Goal: Transaction & Acquisition: Purchase product/service

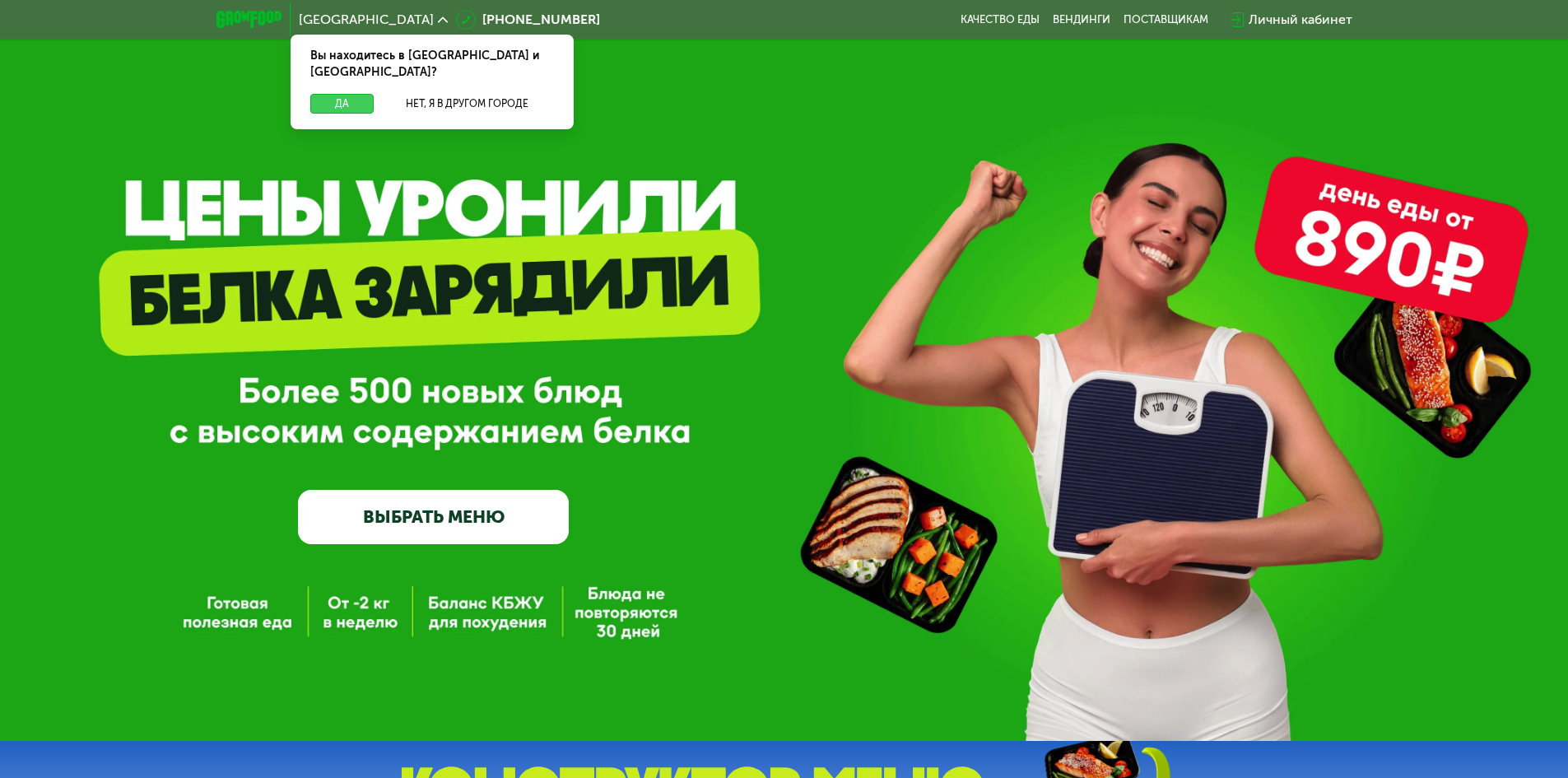
click at [351, 94] on button "Да" at bounding box center [341, 103] width 63 height 19
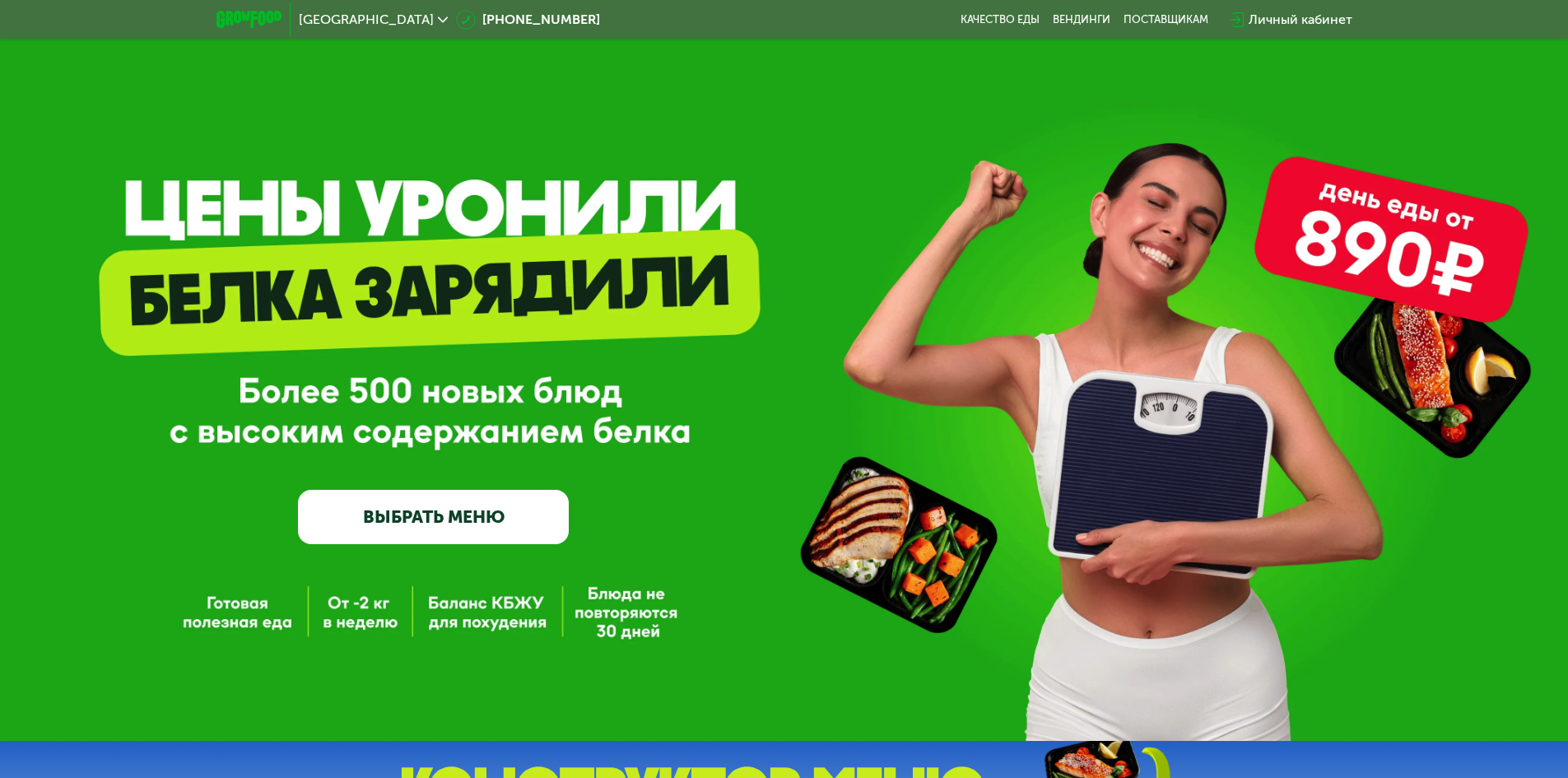
click at [460, 536] on link "ВЫБРАТЬ МЕНЮ" at bounding box center [433, 517] width 271 height 54
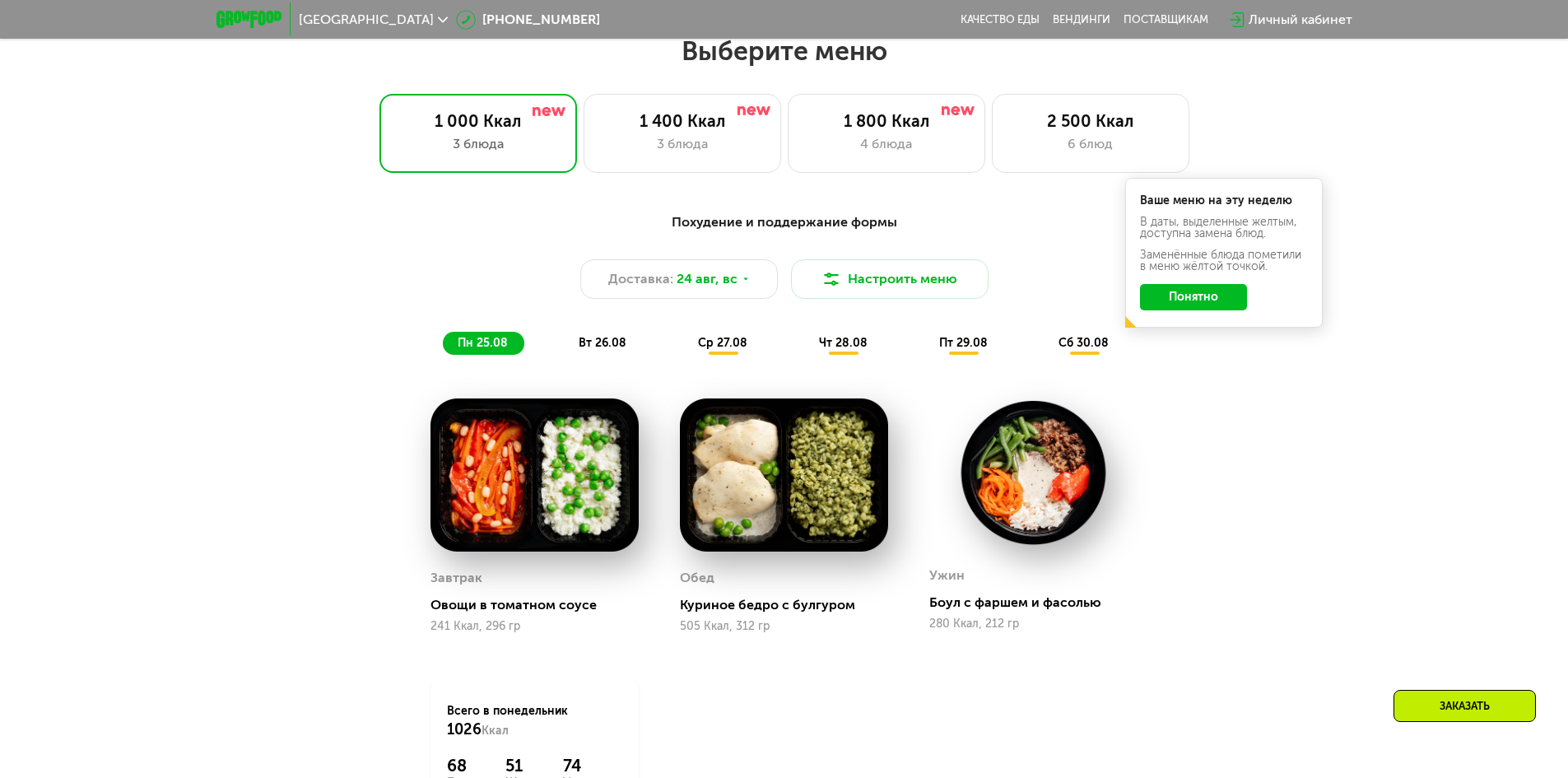
scroll to position [889, 0]
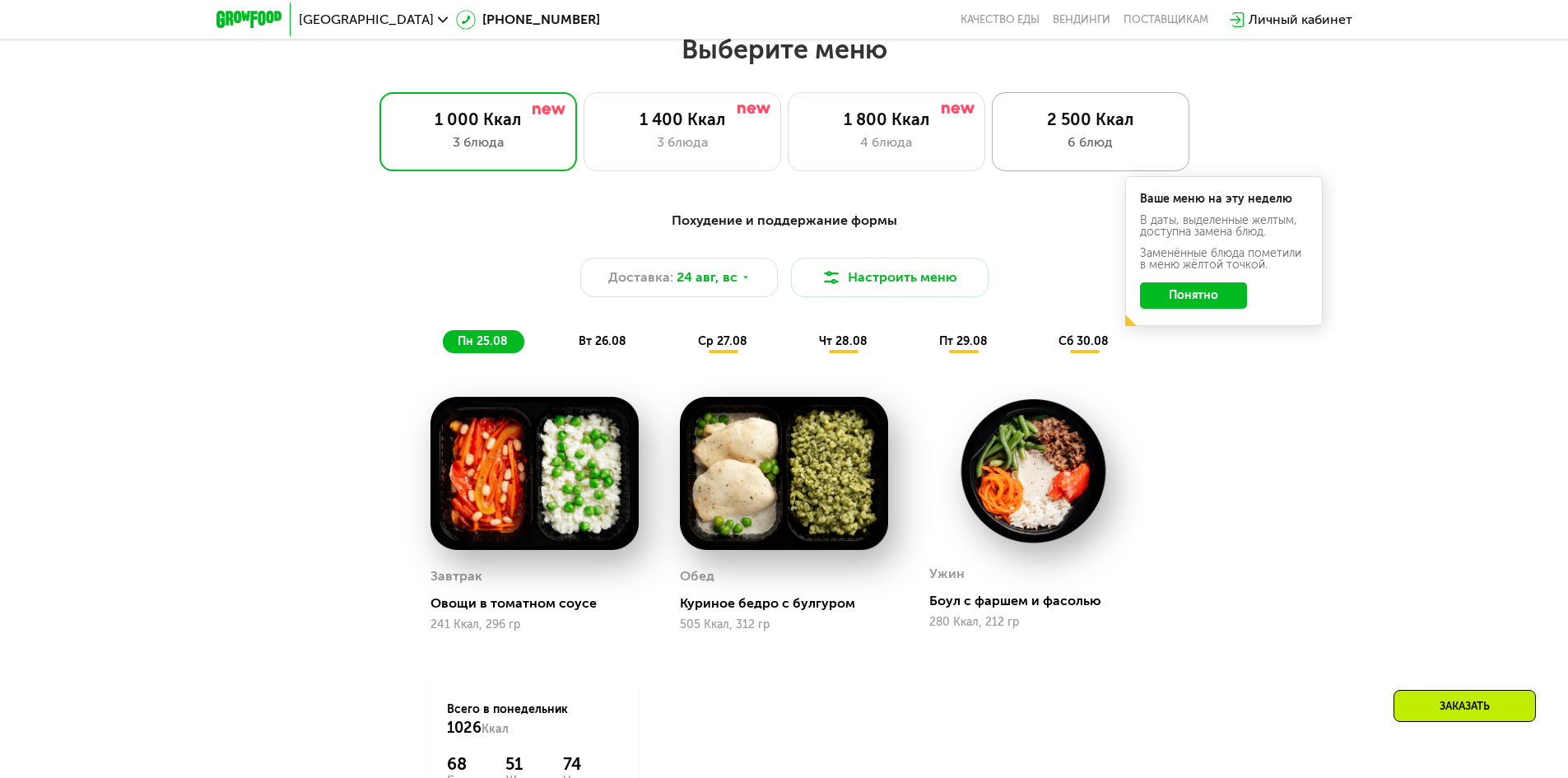
click at [1098, 142] on div "6 блюд" at bounding box center [1091, 142] width 163 height 19
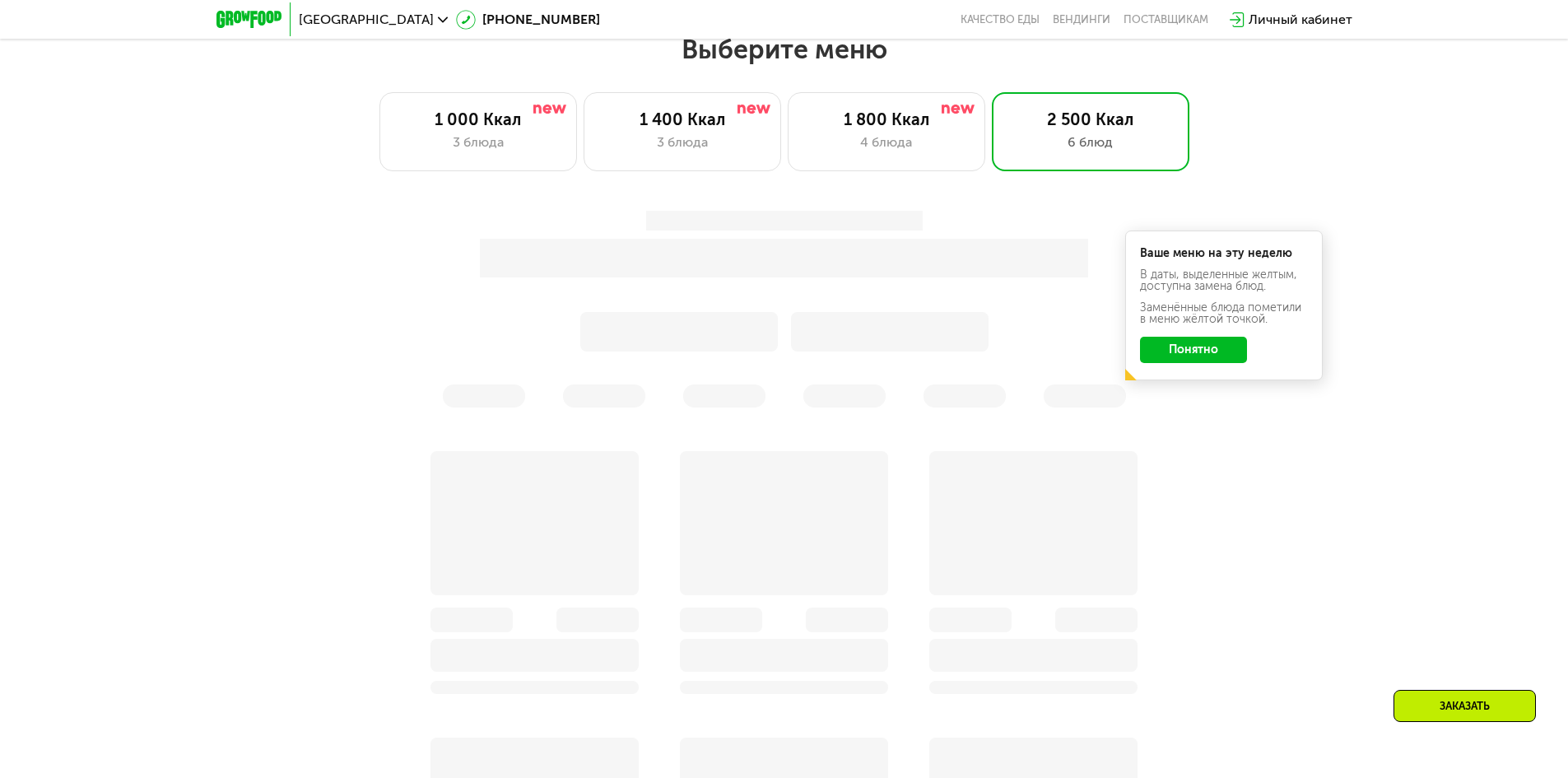
click at [1213, 356] on button "Понятно" at bounding box center [1194, 350] width 107 height 26
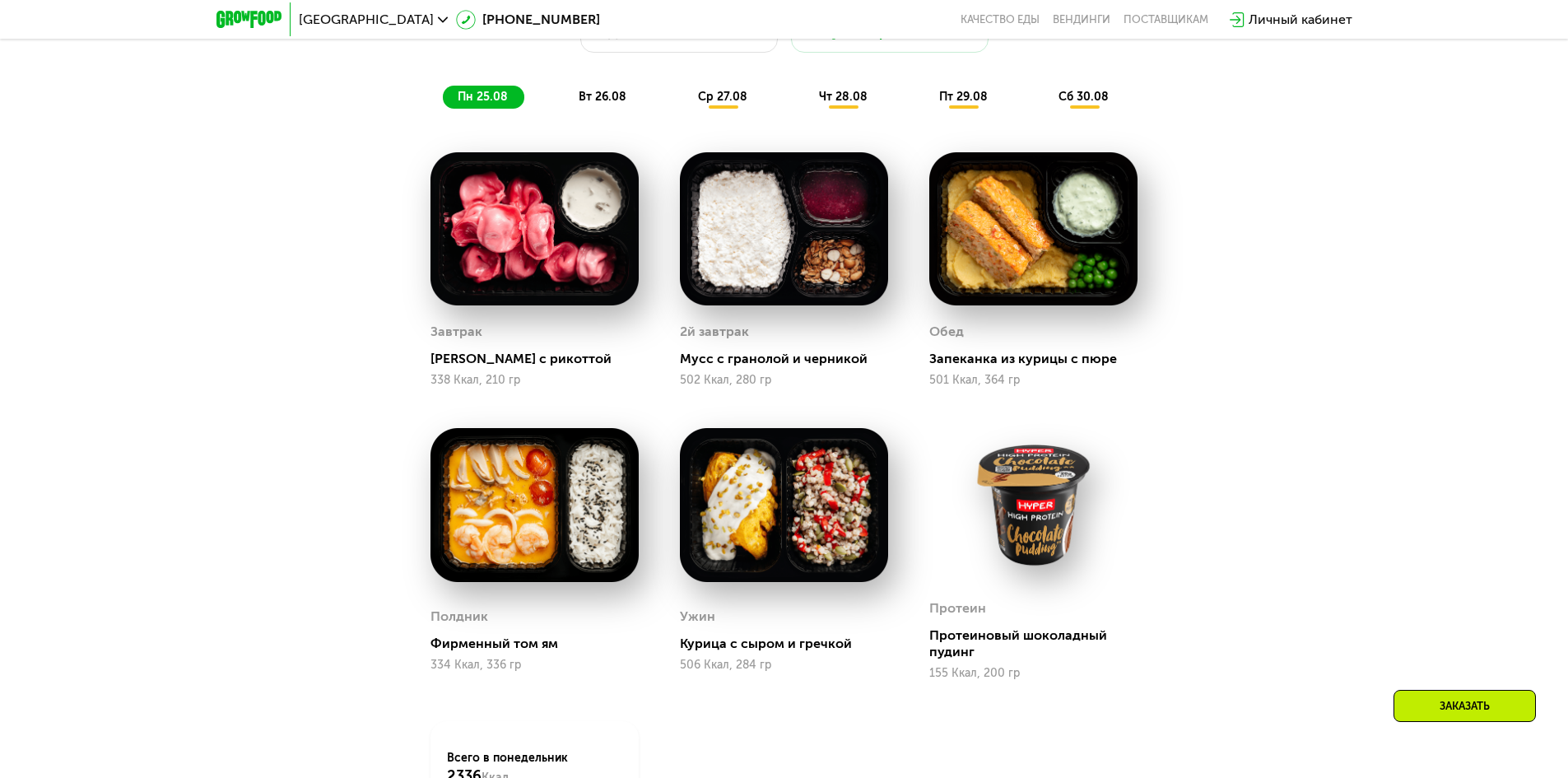
drag, startPoint x: 1244, startPoint y: 285, endPoint x: 1246, endPoint y: 369, distance: 84.0
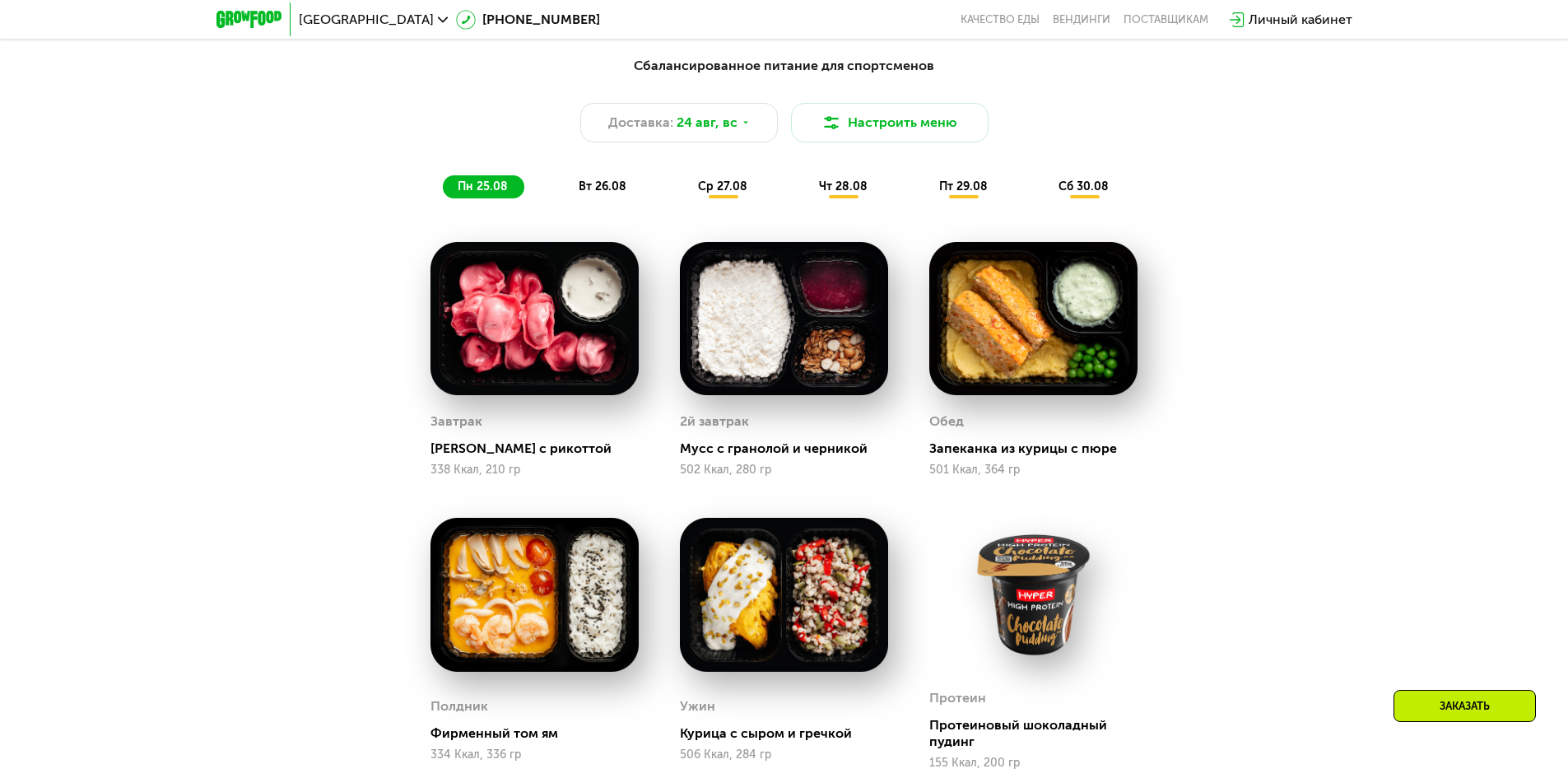
drag, startPoint x: 1270, startPoint y: 369, endPoint x: 1279, endPoint y: 461, distance: 92.4
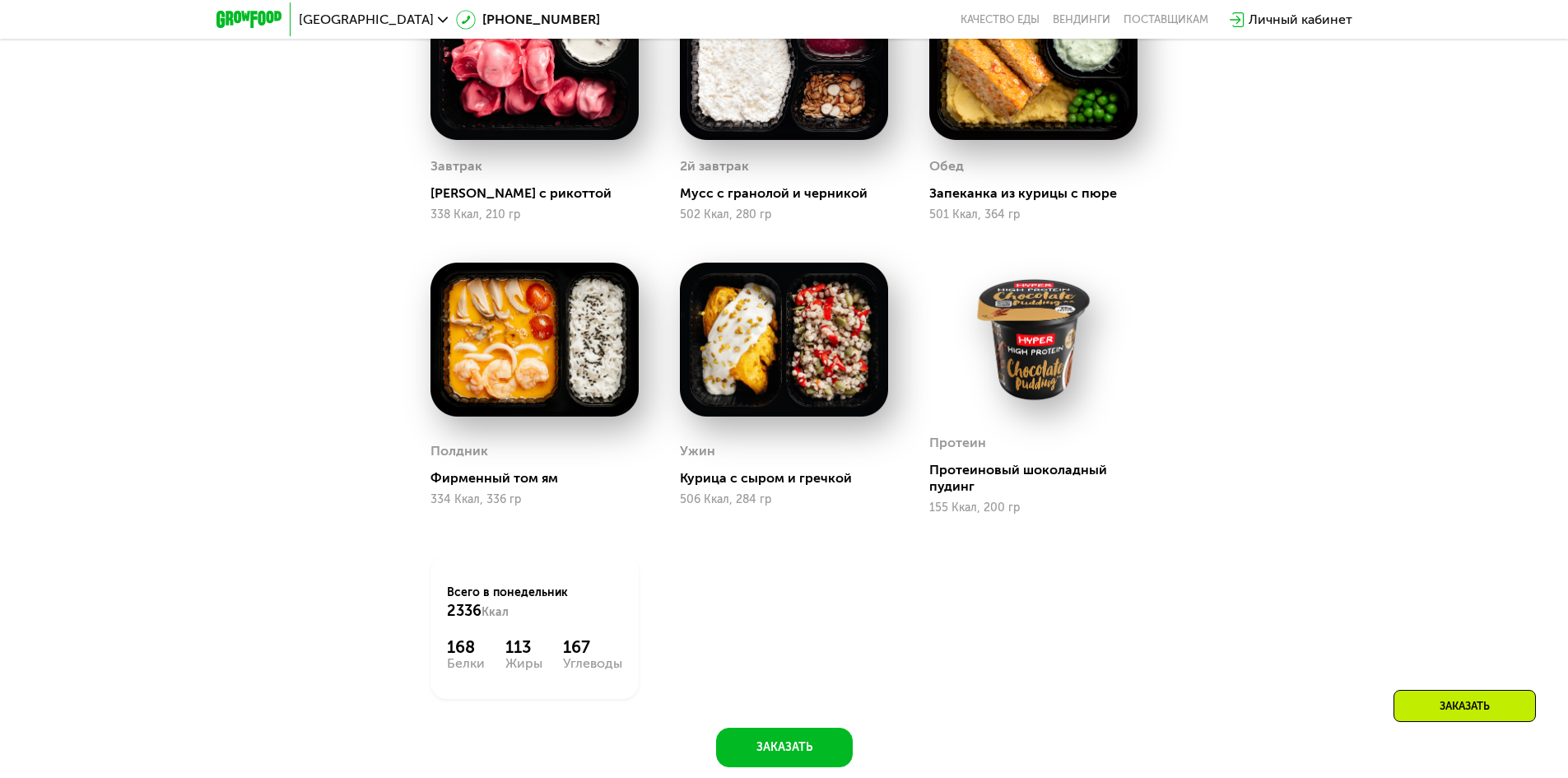
drag, startPoint x: 1287, startPoint y: 430, endPoint x: 1280, endPoint y: 485, distance: 55.4
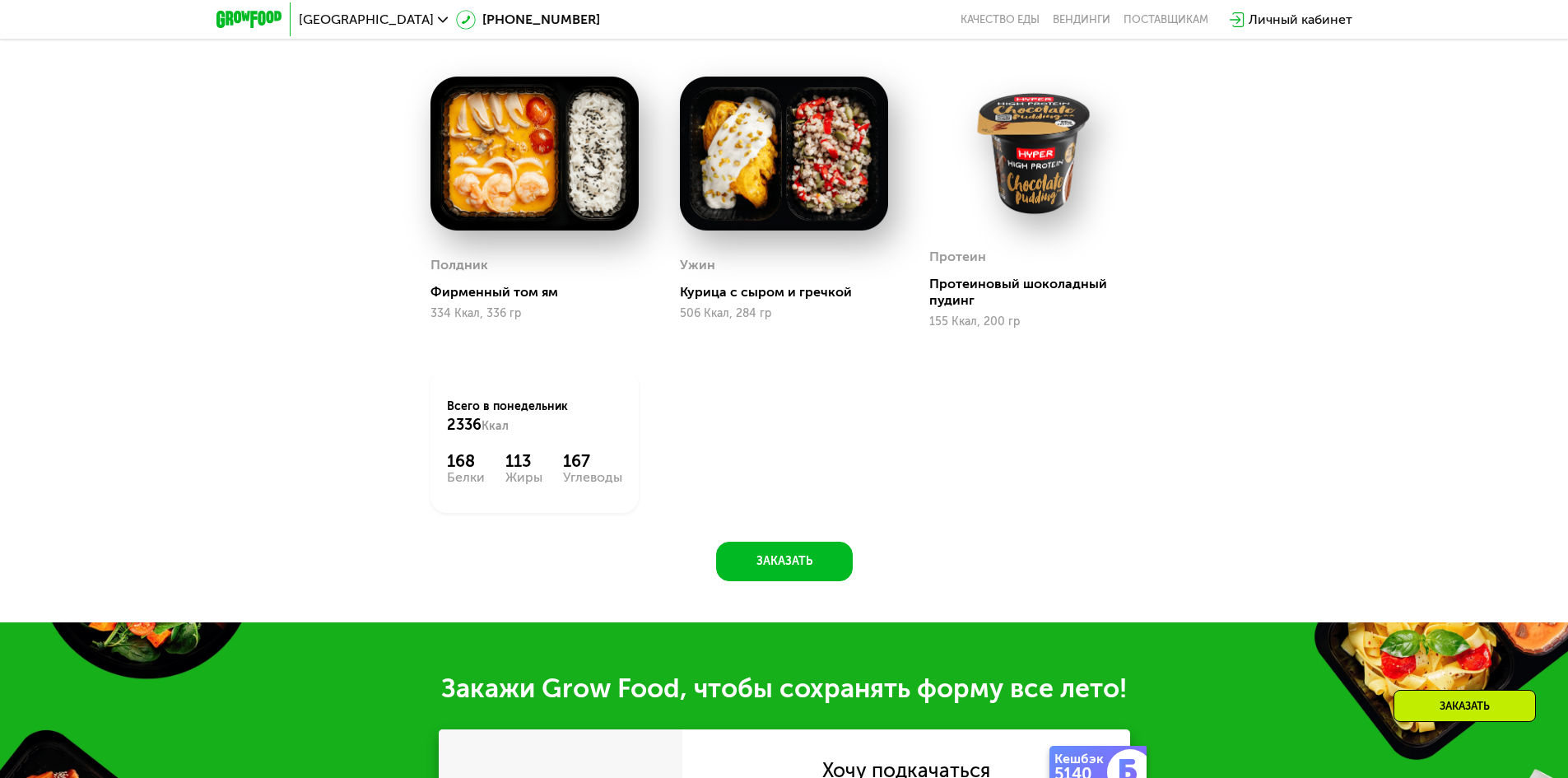
drag, startPoint x: 1266, startPoint y: 506, endPoint x: 1250, endPoint y: 460, distance: 48.7
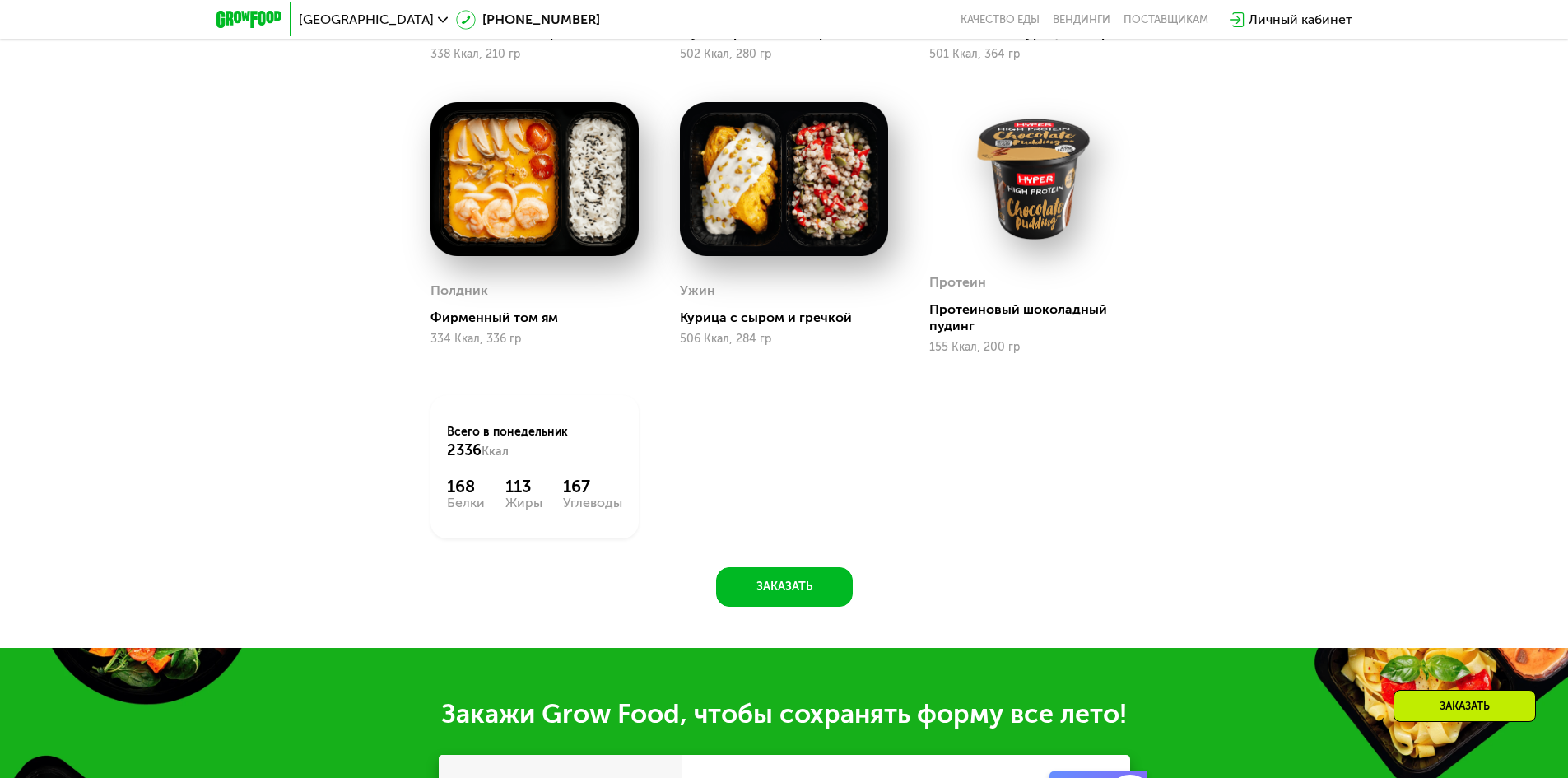
drag, startPoint x: 520, startPoint y: 507, endPoint x: 547, endPoint y: 498, distance: 28.5
click at [520, 506] on div "Жиры" at bounding box center [524, 503] width 37 height 14
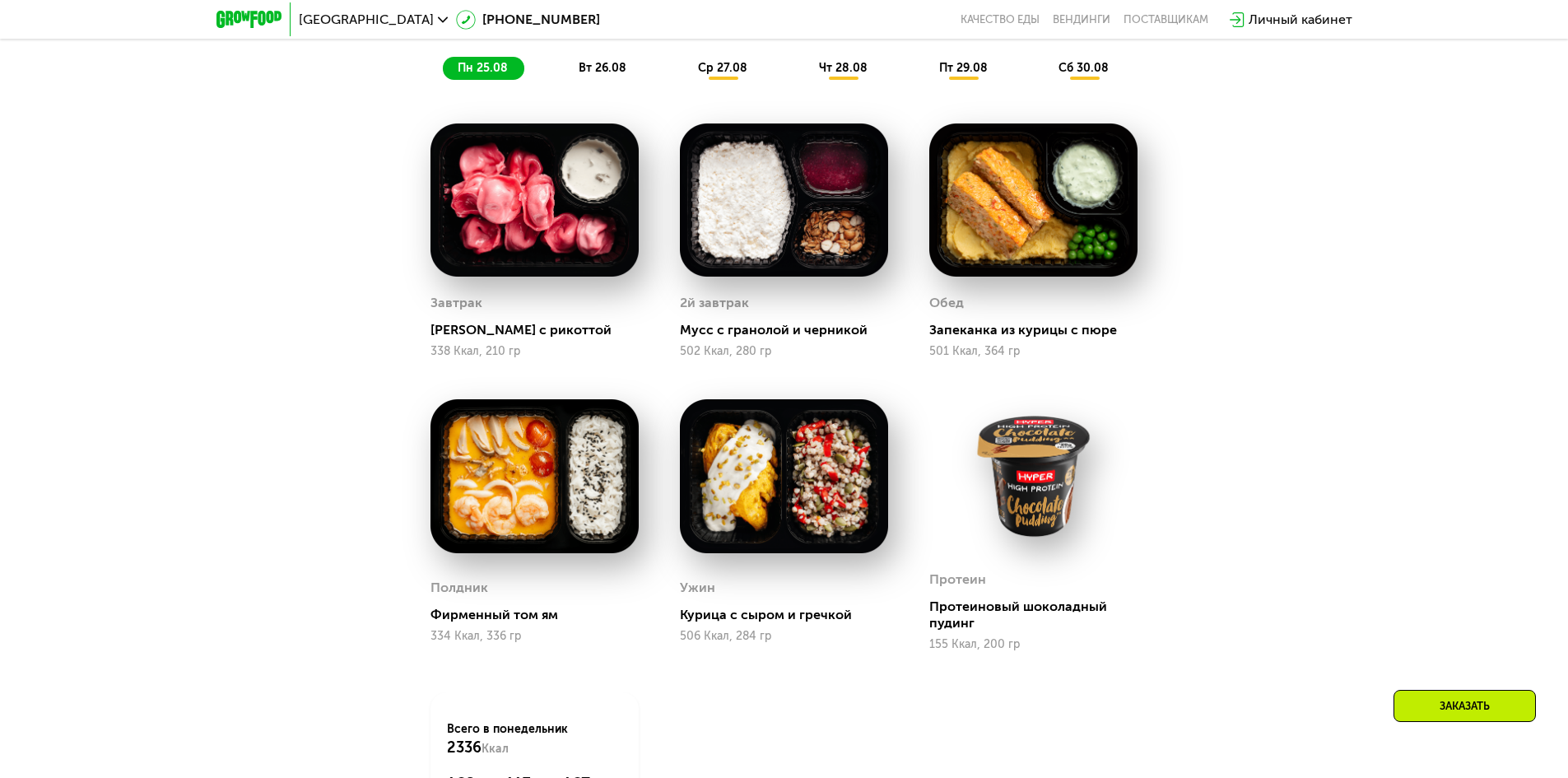
drag, startPoint x: 828, startPoint y: 487, endPoint x: 816, endPoint y: 431, distance: 57.3
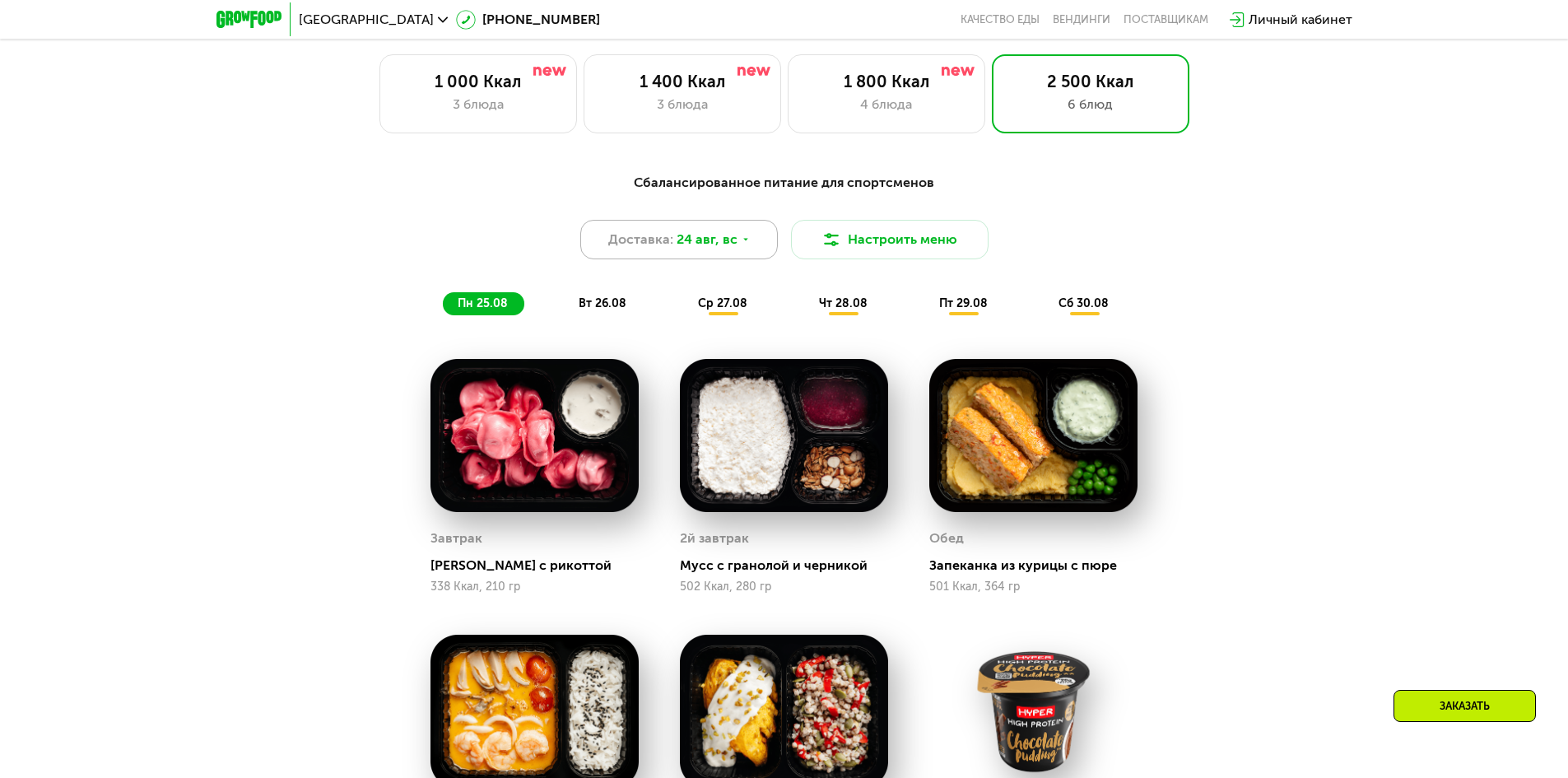
scroll to position [350, 0]
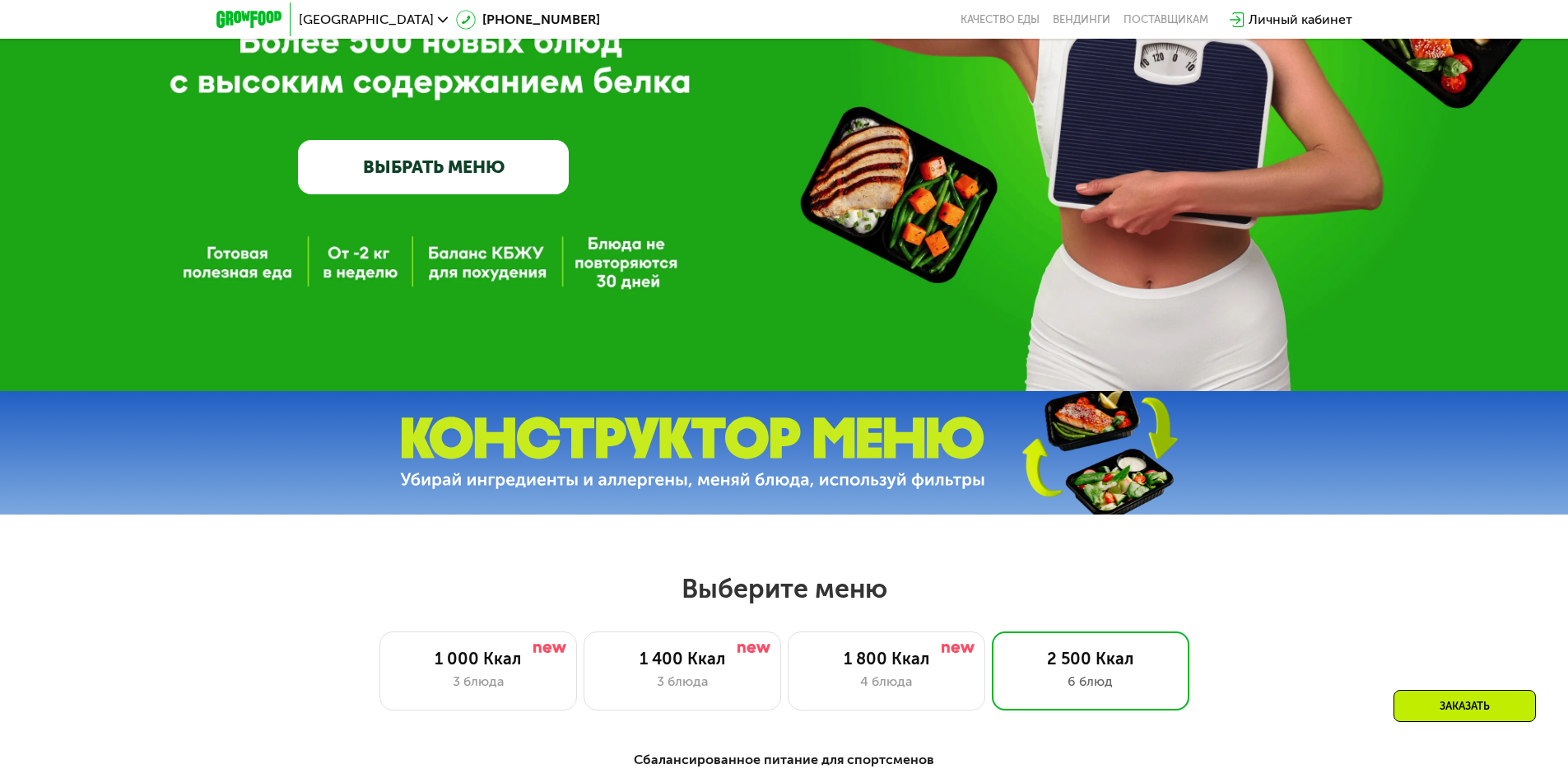
drag, startPoint x: 834, startPoint y: 513, endPoint x: 711, endPoint y: 411, distance: 159.8
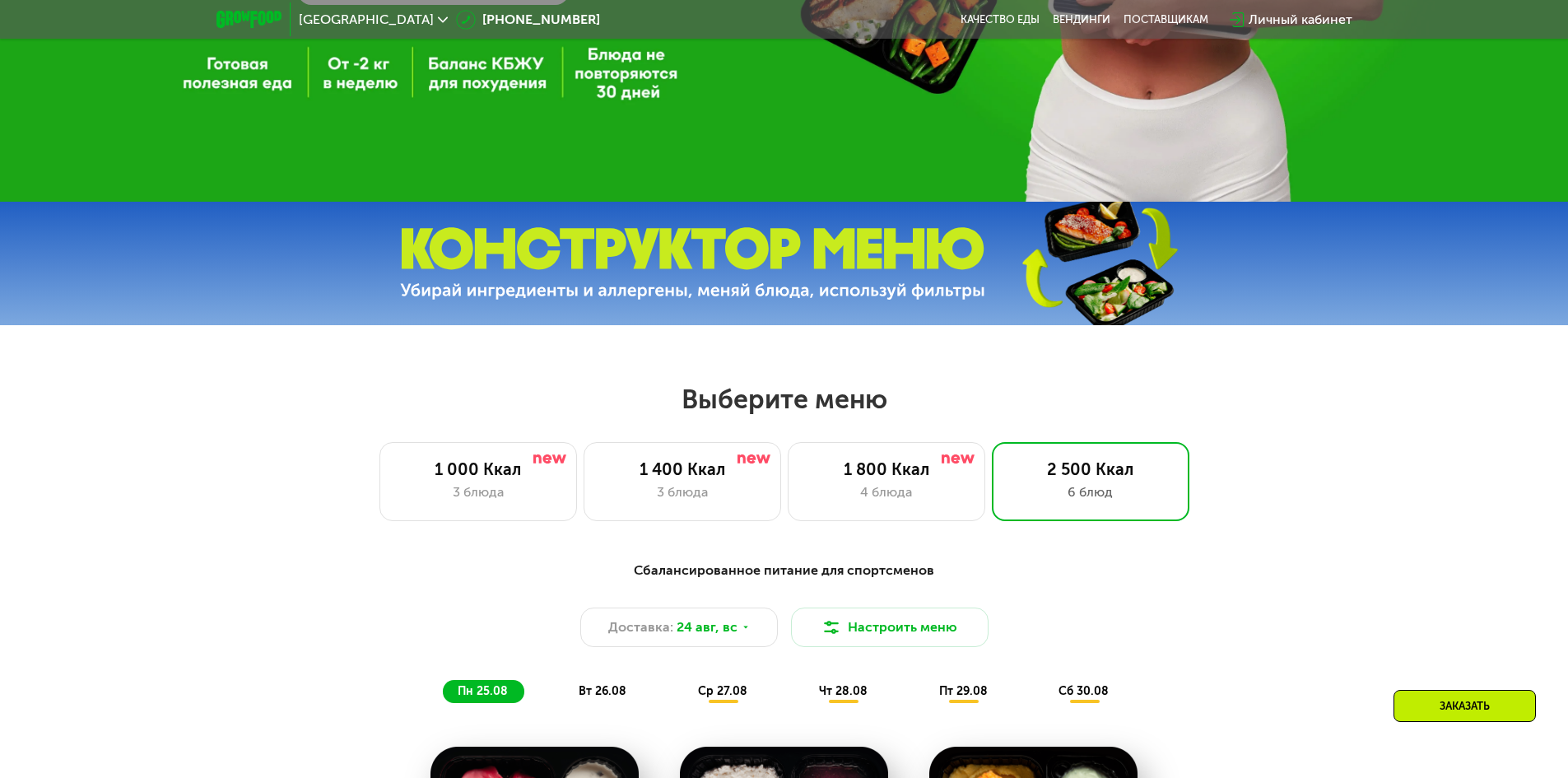
drag, startPoint x: 541, startPoint y: 587, endPoint x: 701, endPoint y: 563, distance: 161.8
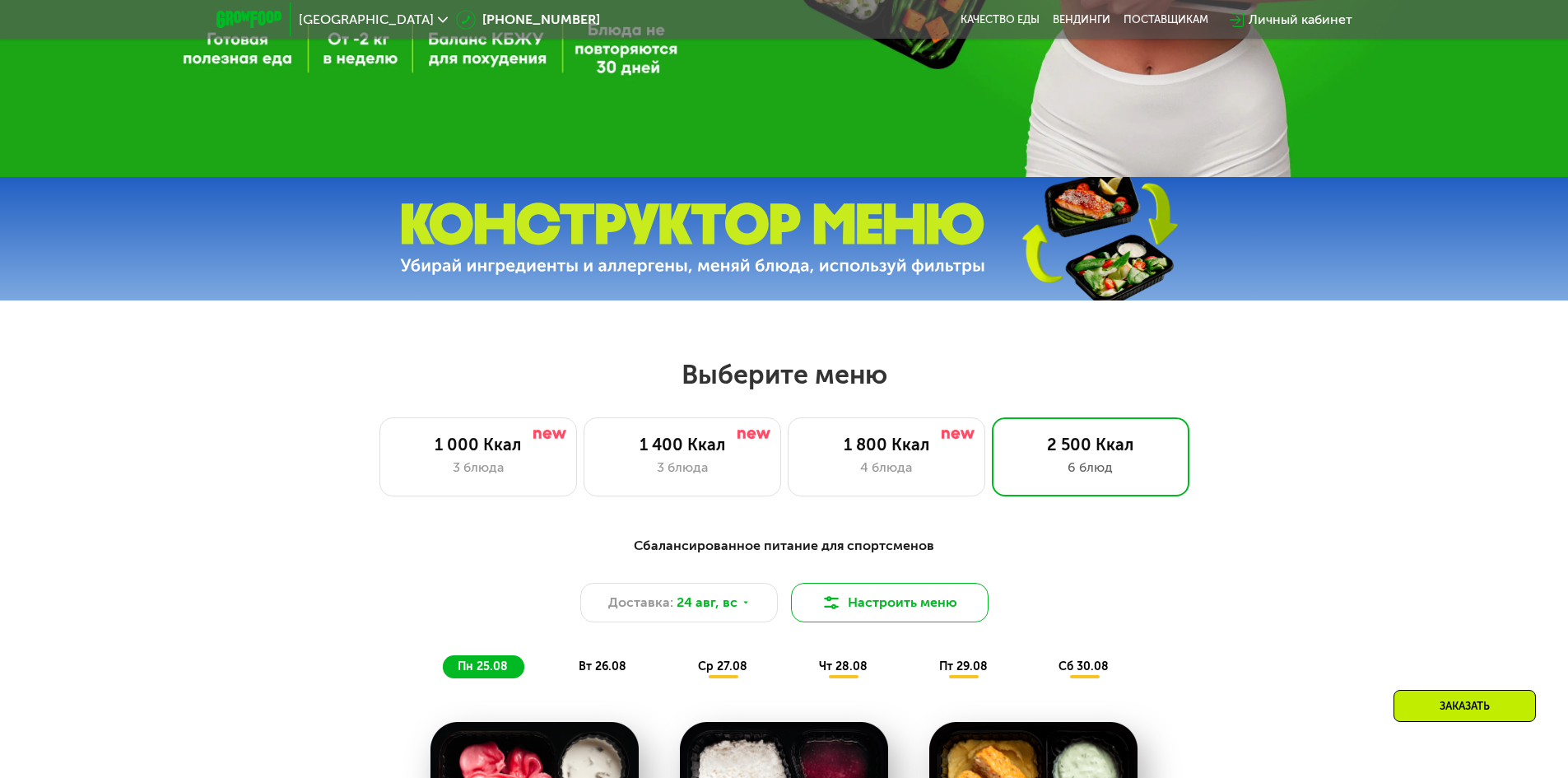
click at [854, 617] on button "Настроить меню" at bounding box center [890, 602] width 198 height 40
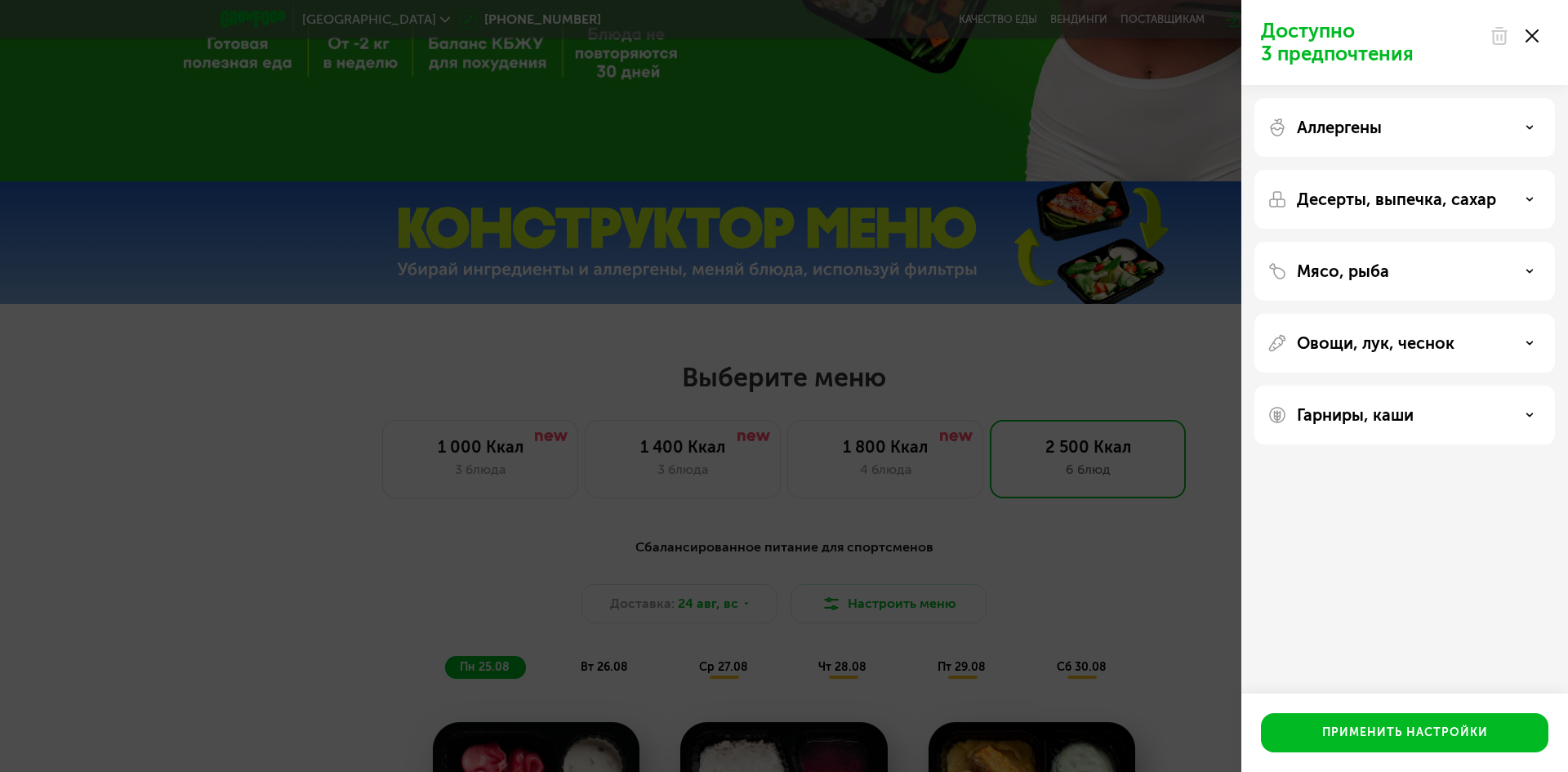
click at [1345, 170] on div "Аллергены" at bounding box center [1405, 199] width 301 height 59
click at [1392, 170] on div "Аллергены" at bounding box center [1405, 199] width 301 height 59
click at [1528, 120] on div "Аллергены" at bounding box center [1404, 127] width 274 height 19
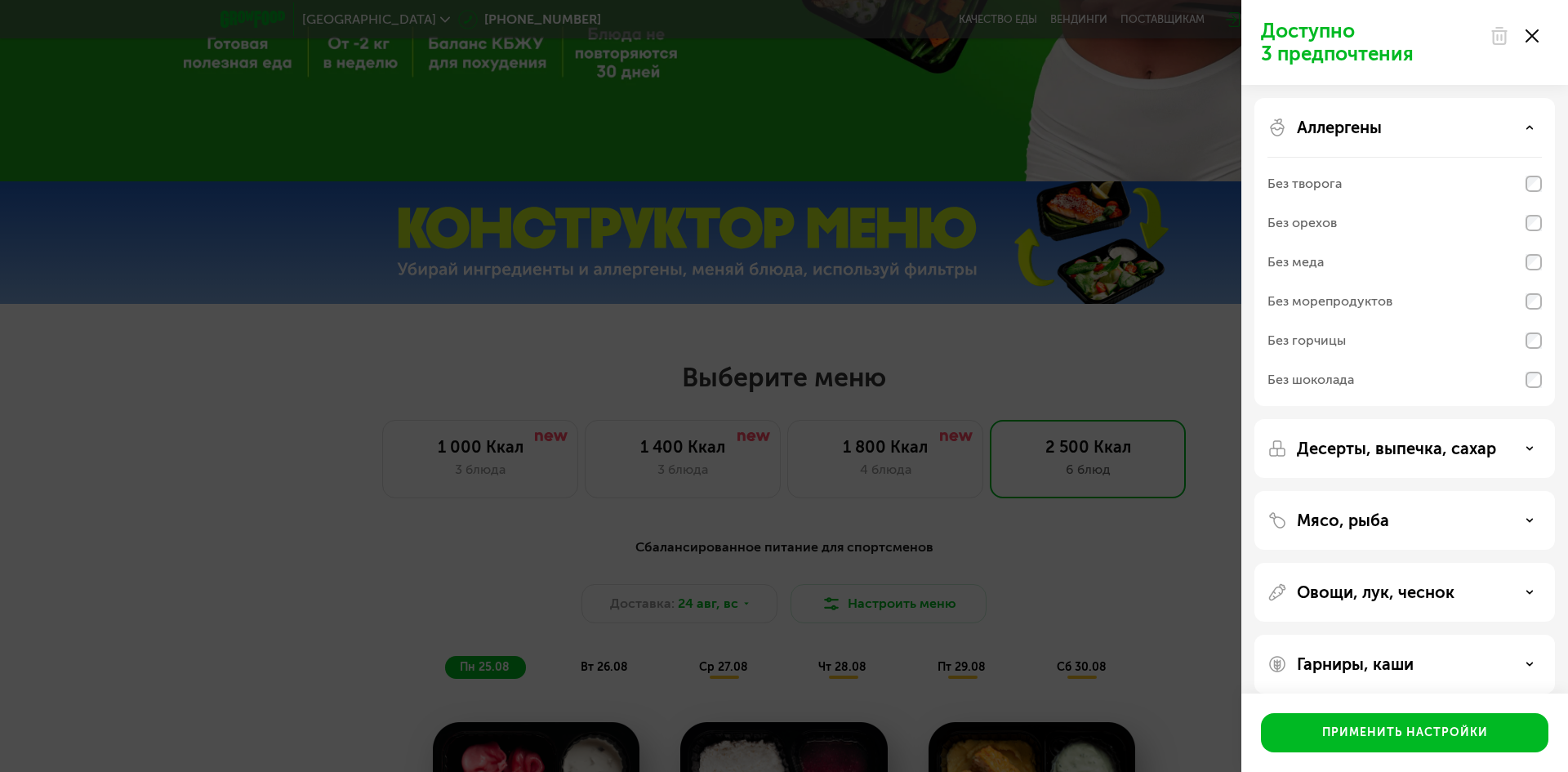
click at [1528, 120] on div "Аллергены" at bounding box center [1404, 127] width 274 height 19
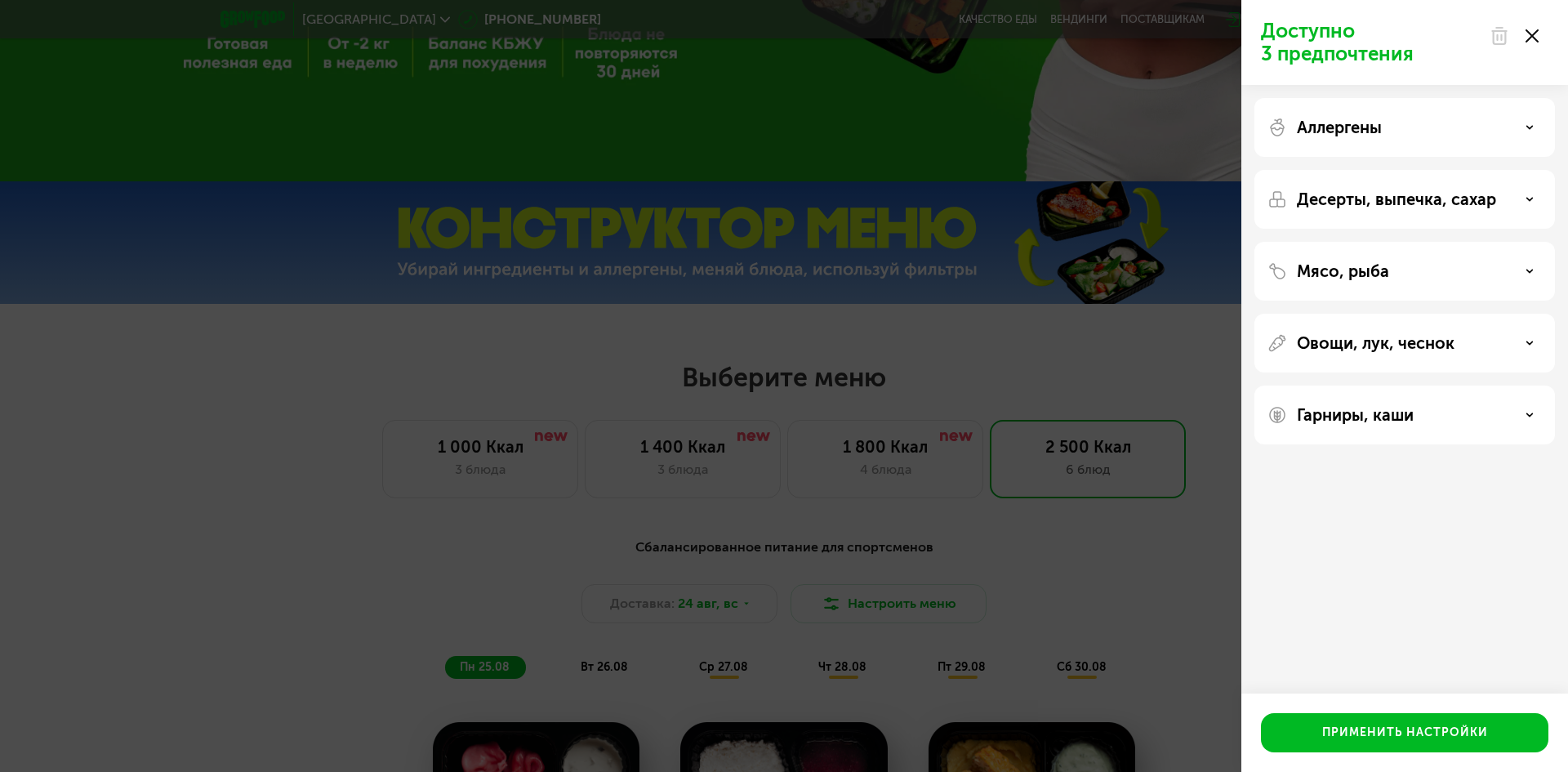
click at [1488, 204] on p "Десерты, выпечка, сахар" at bounding box center [1396, 199] width 199 height 19
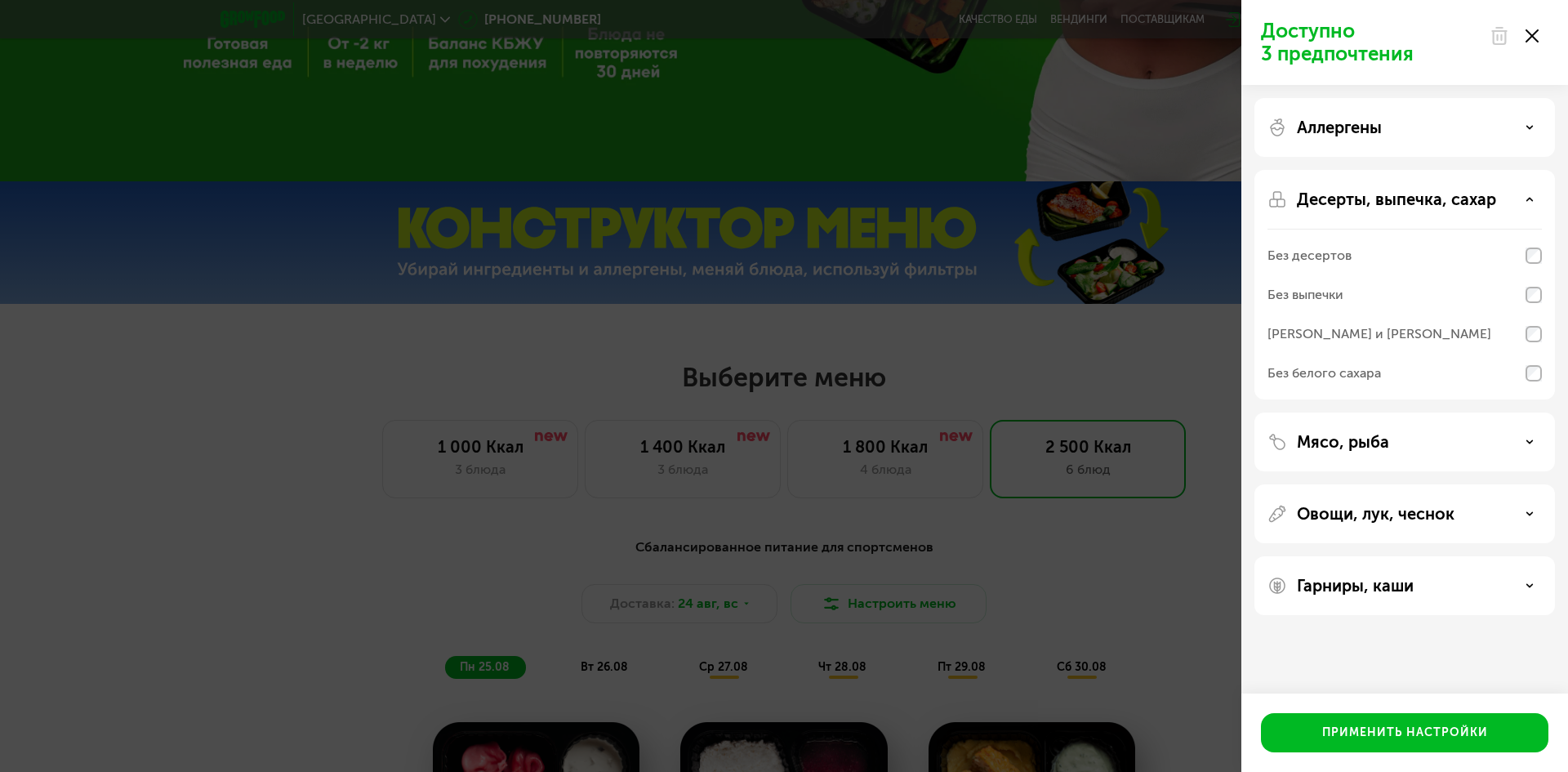
click at [1488, 204] on p "Десерты, выпечка, сахар" at bounding box center [1396, 199] width 199 height 19
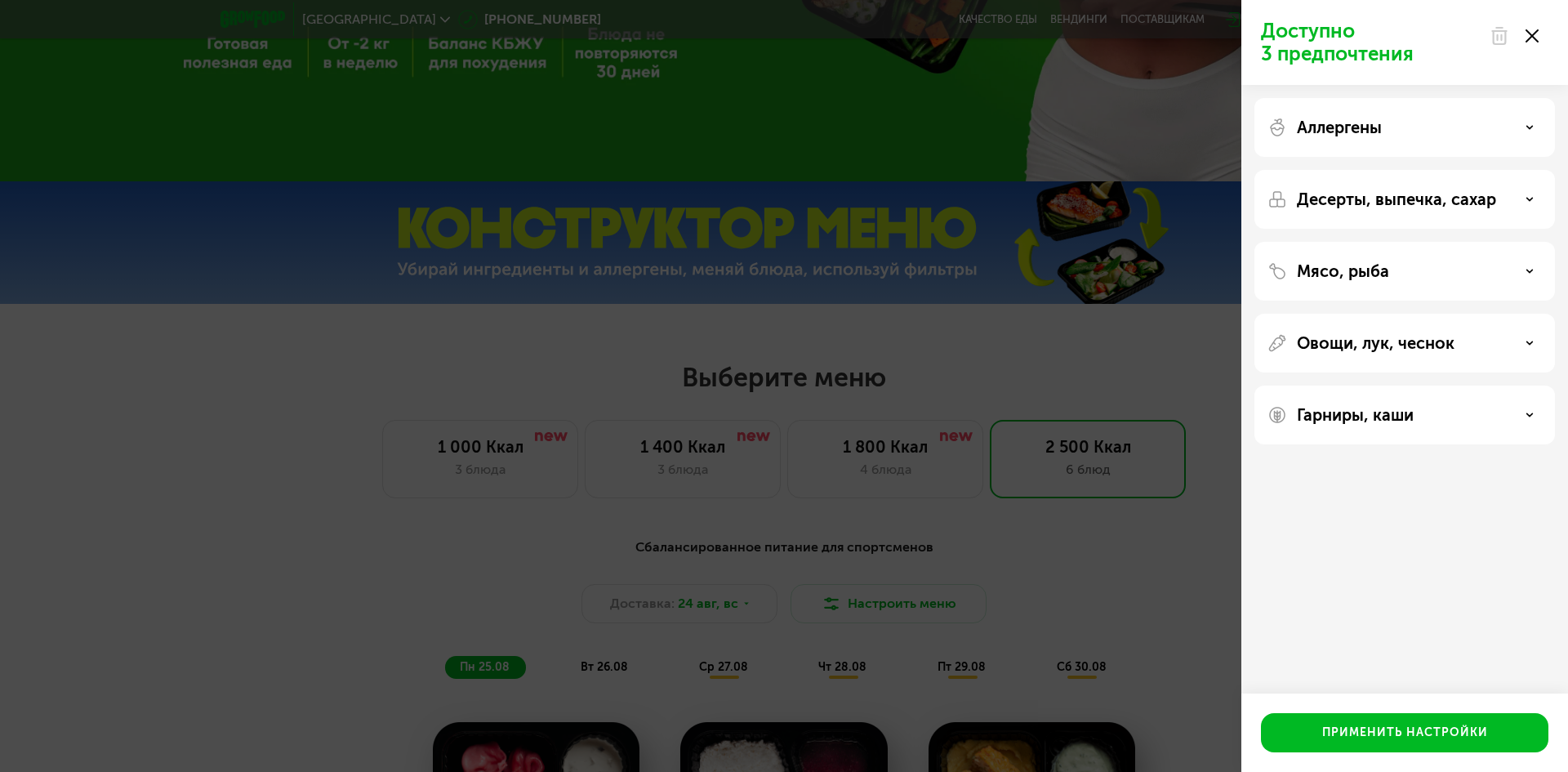
click at [1498, 270] on div "Мясо, рыба" at bounding box center [1404, 271] width 274 height 19
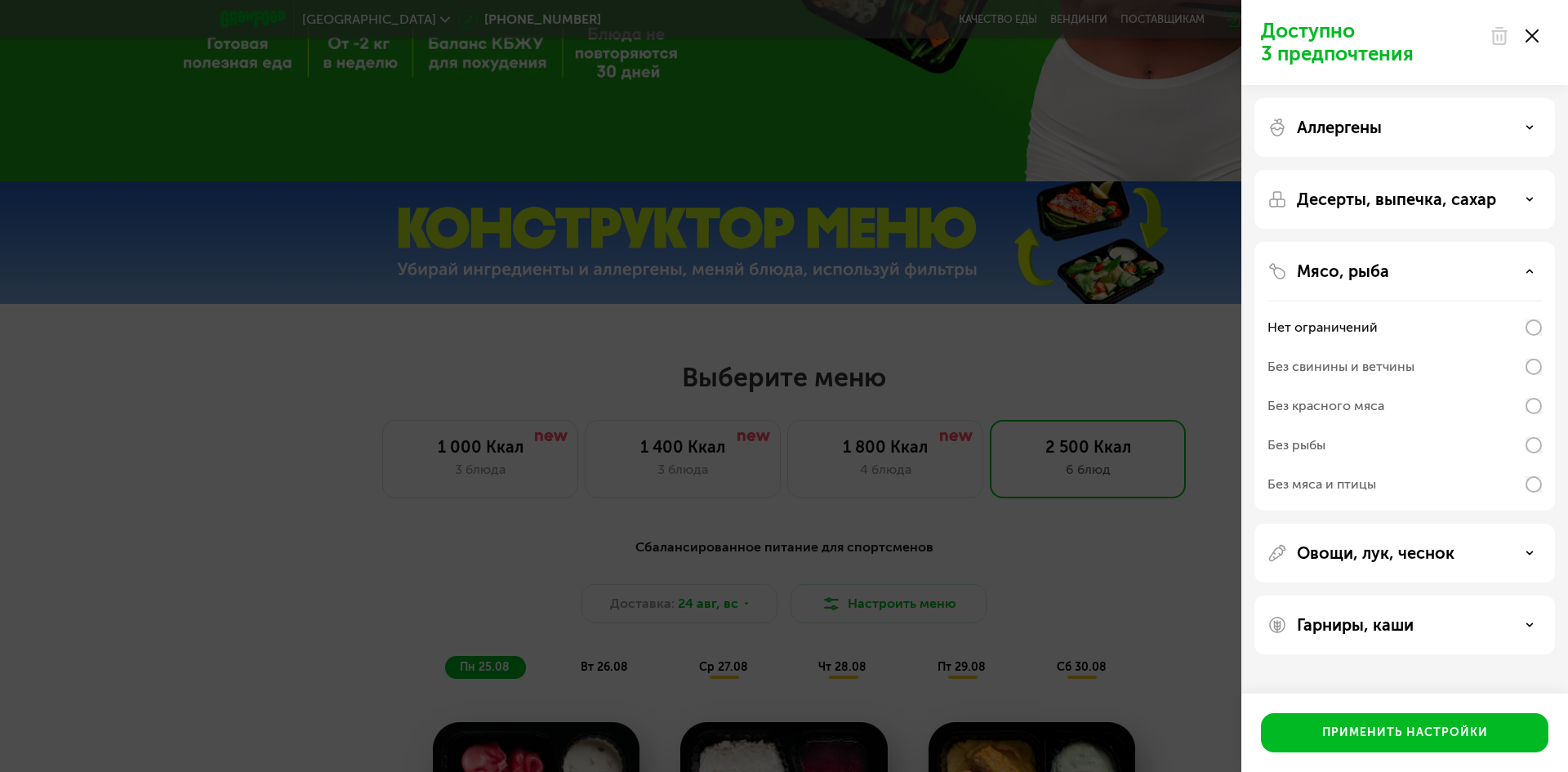
click at [1523, 464] on div "Без рыбы" at bounding box center [1404, 484] width 274 height 39
click at [1381, 734] on div "Применить настройки" at bounding box center [1405, 732] width 166 height 16
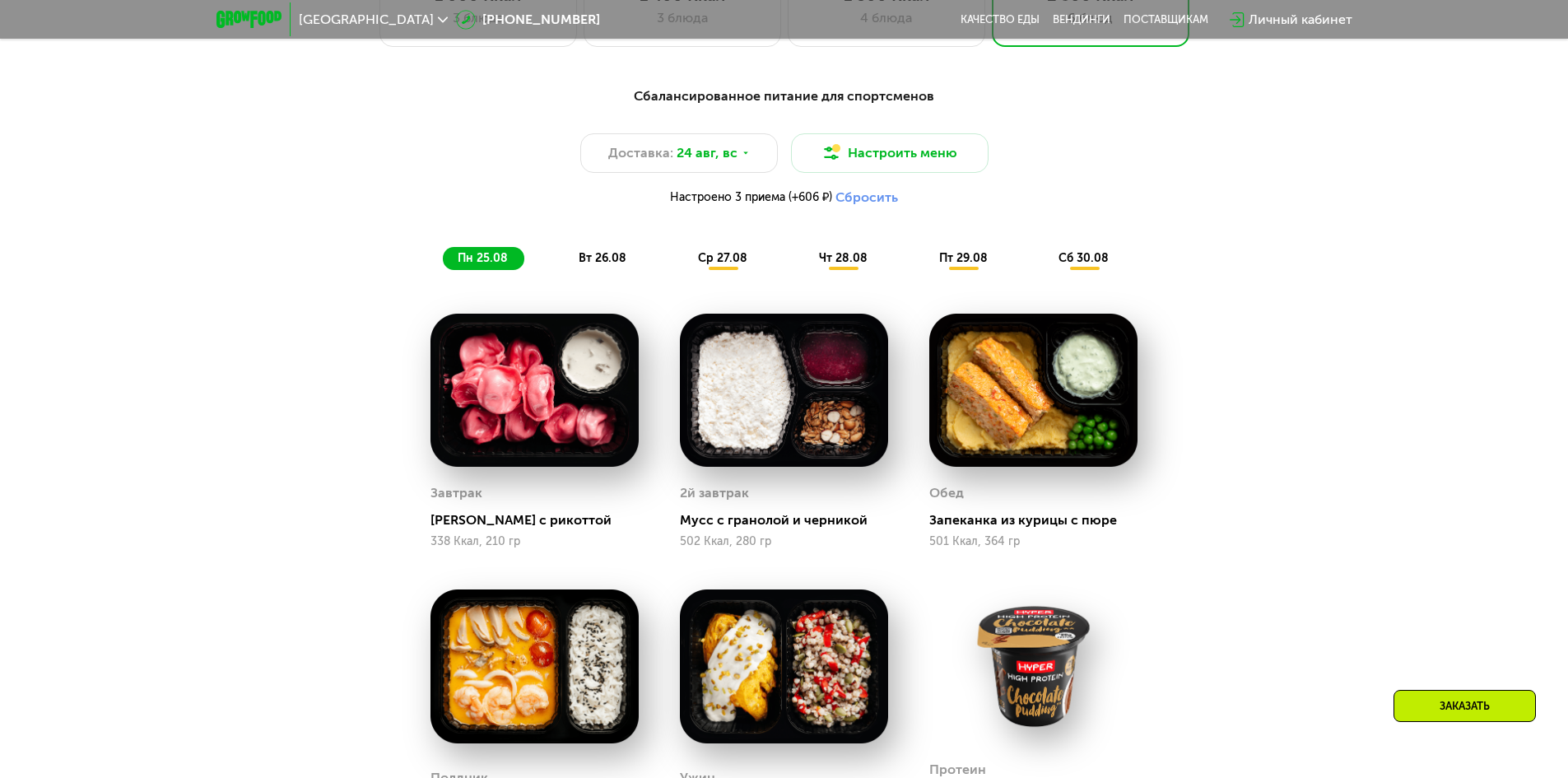
drag, startPoint x: 1336, startPoint y: 536, endPoint x: 1336, endPoint y: 590, distance: 54.0
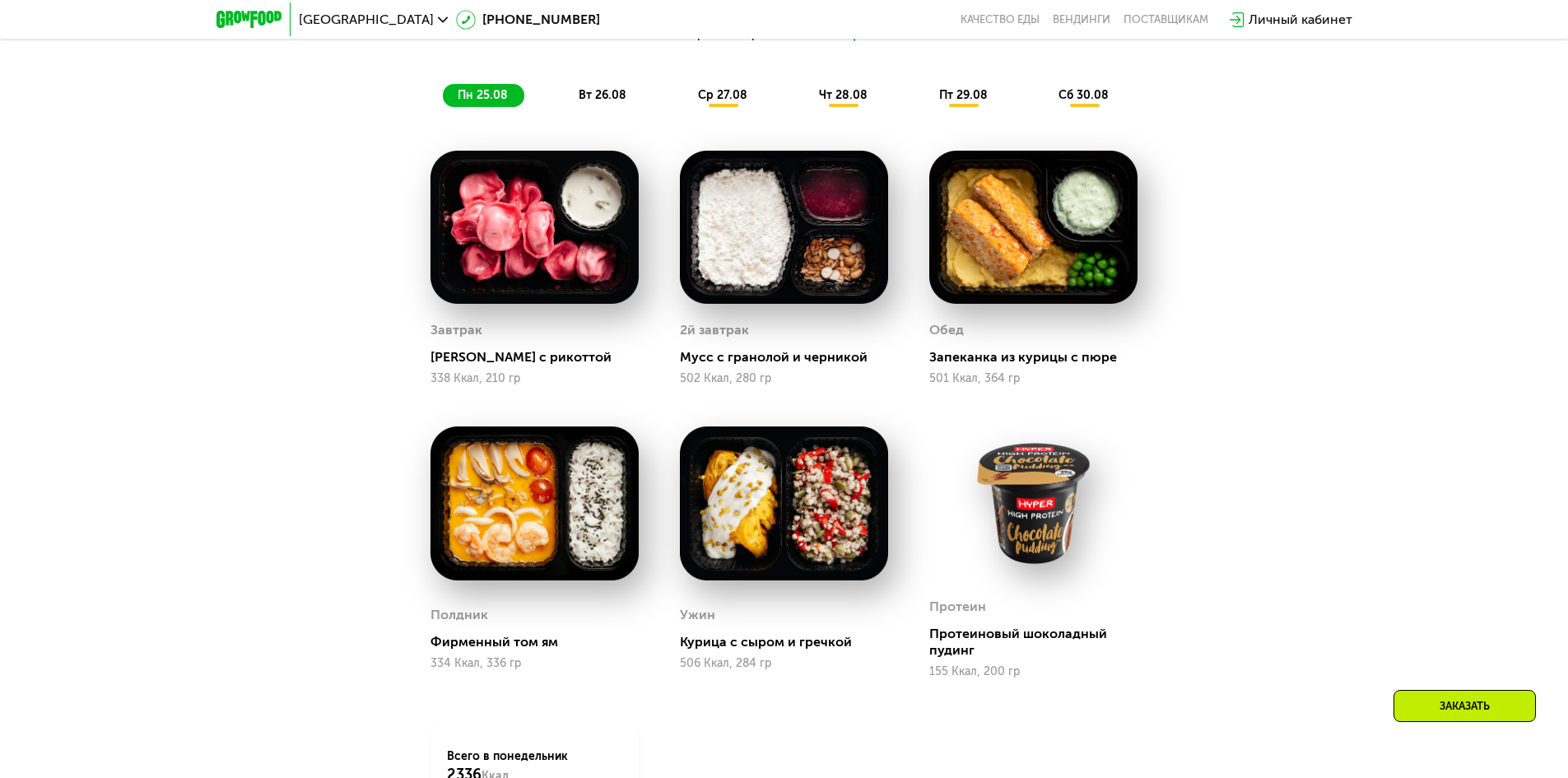
drag, startPoint x: 1315, startPoint y: 482, endPoint x: 1318, endPoint y: 568, distance: 86.1
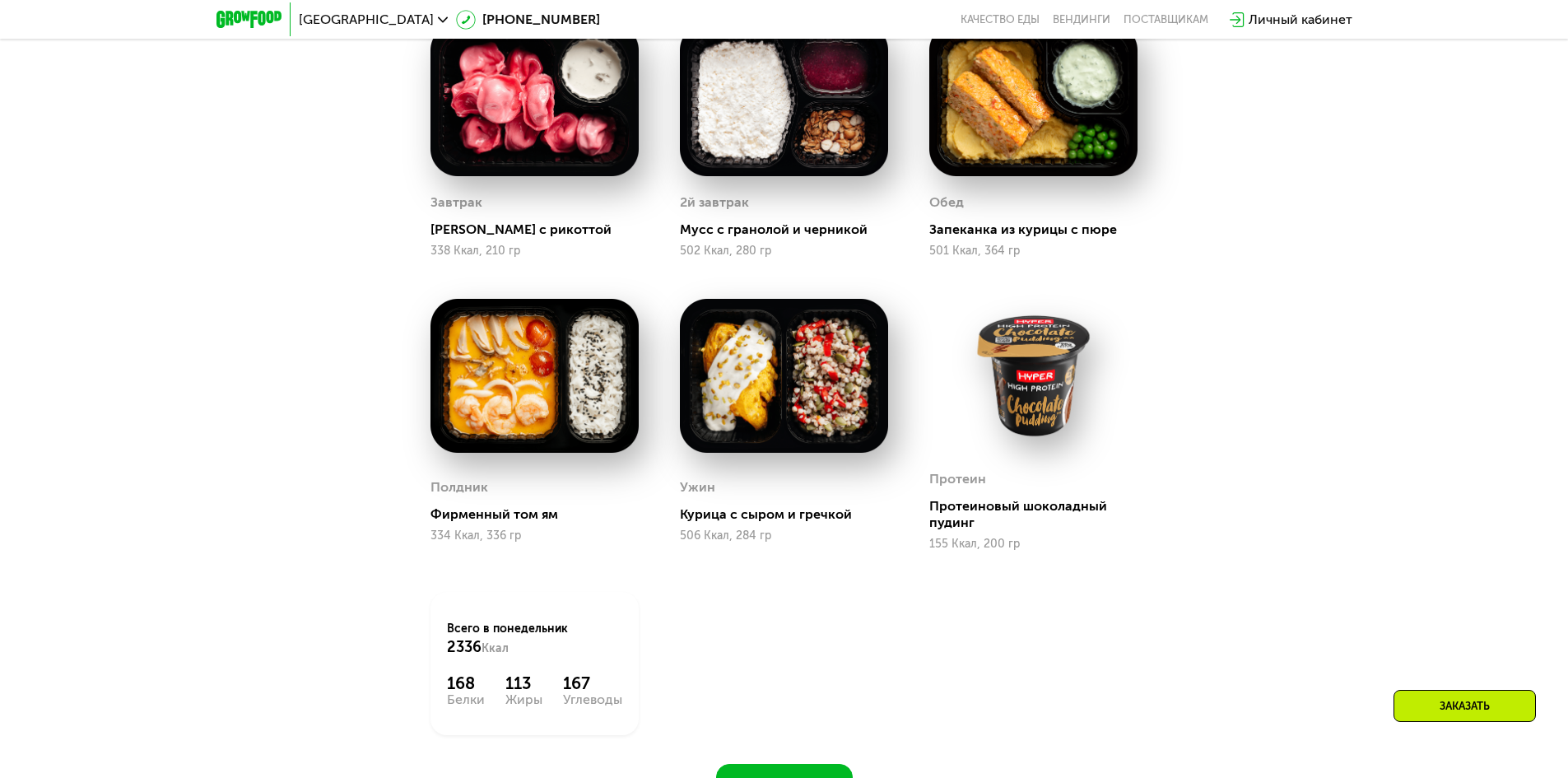
drag, startPoint x: 1258, startPoint y: 403, endPoint x: 1266, endPoint y: 497, distance: 94.3
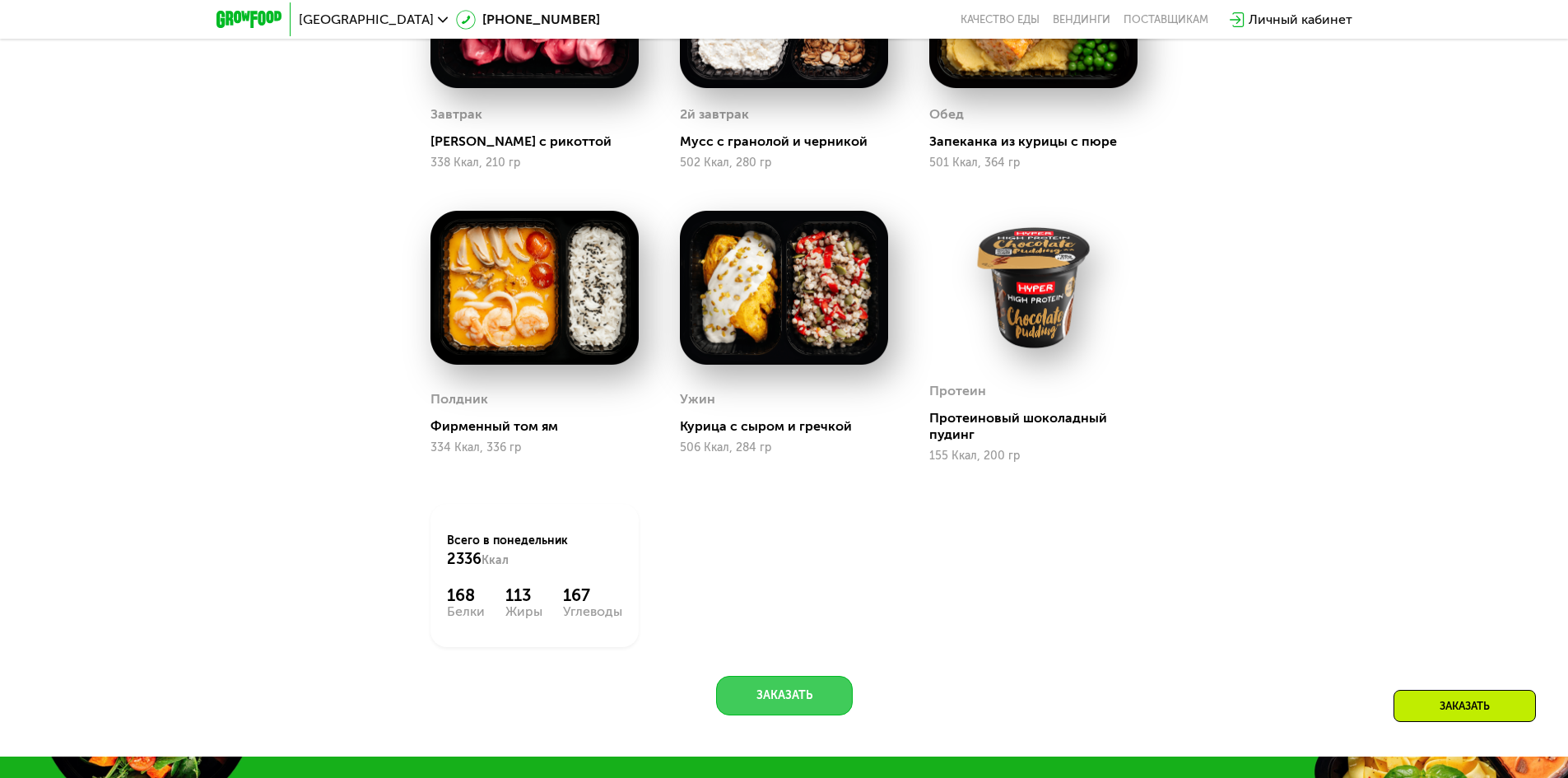
click at [834, 694] on button "Заказать" at bounding box center [785, 695] width 137 height 40
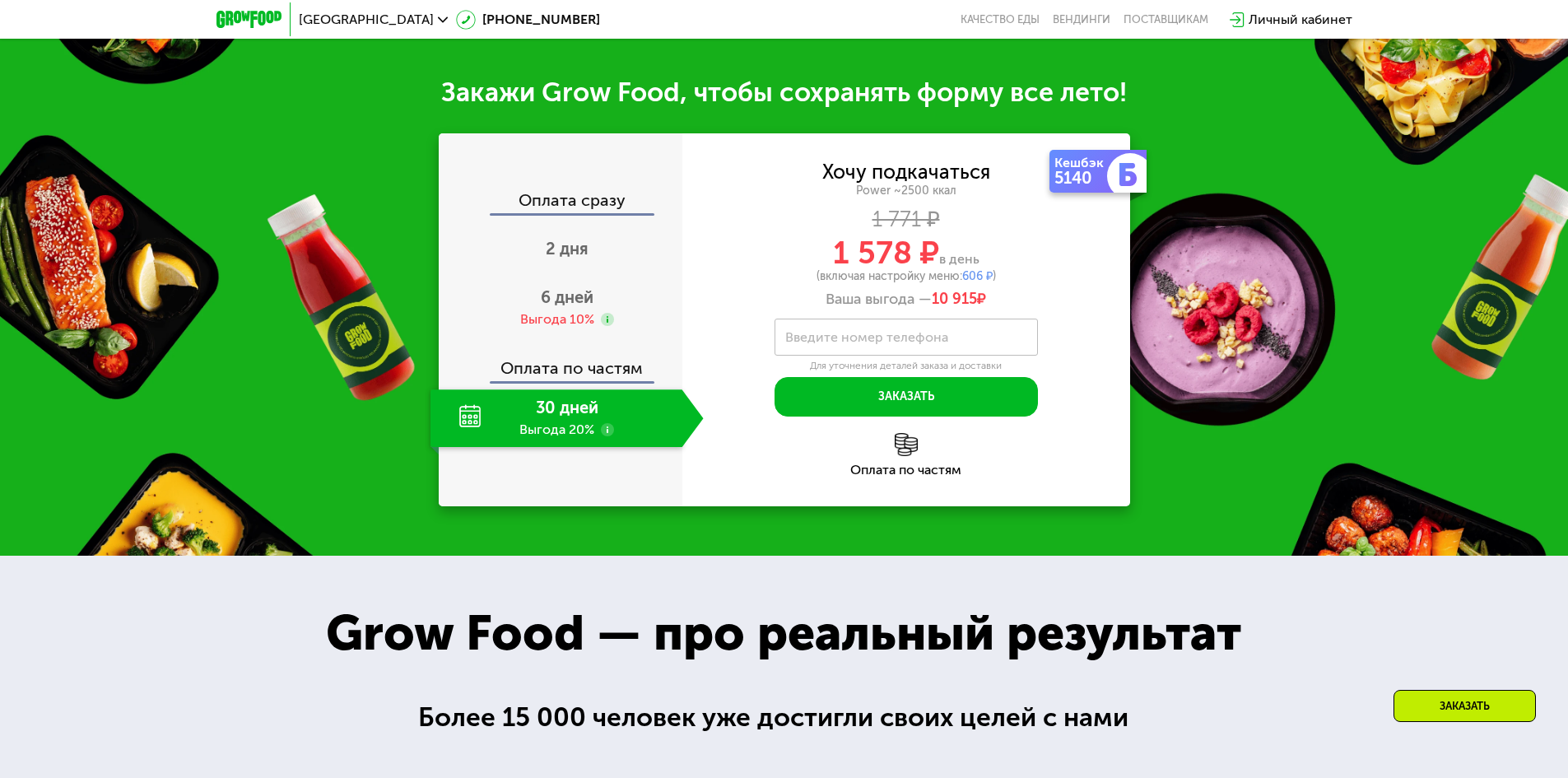
scroll to position [2154, 0]
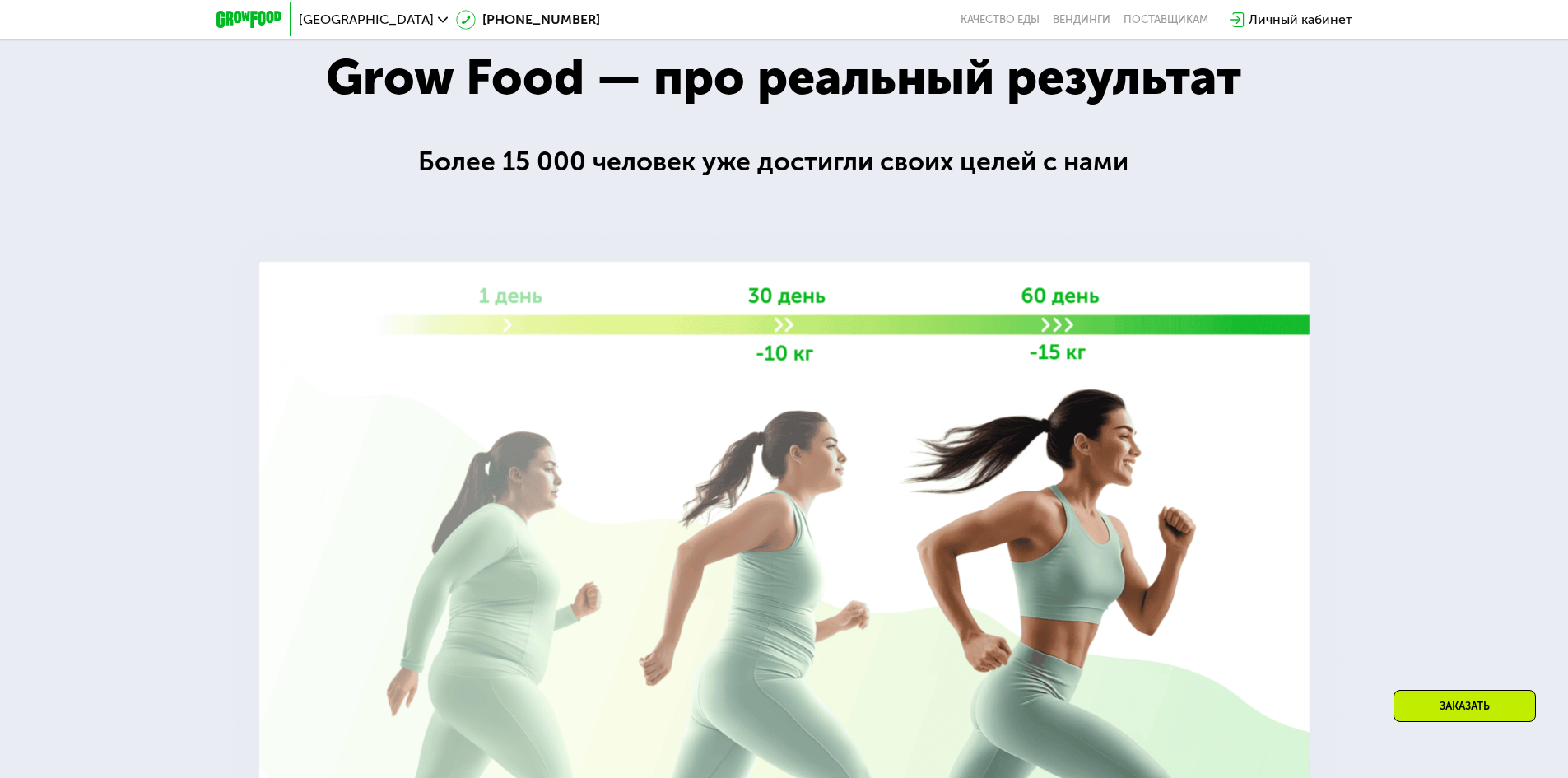
drag, startPoint x: 839, startPoint y: 663, endPoint x: 852, endPoint y: 643, distance: 23.9
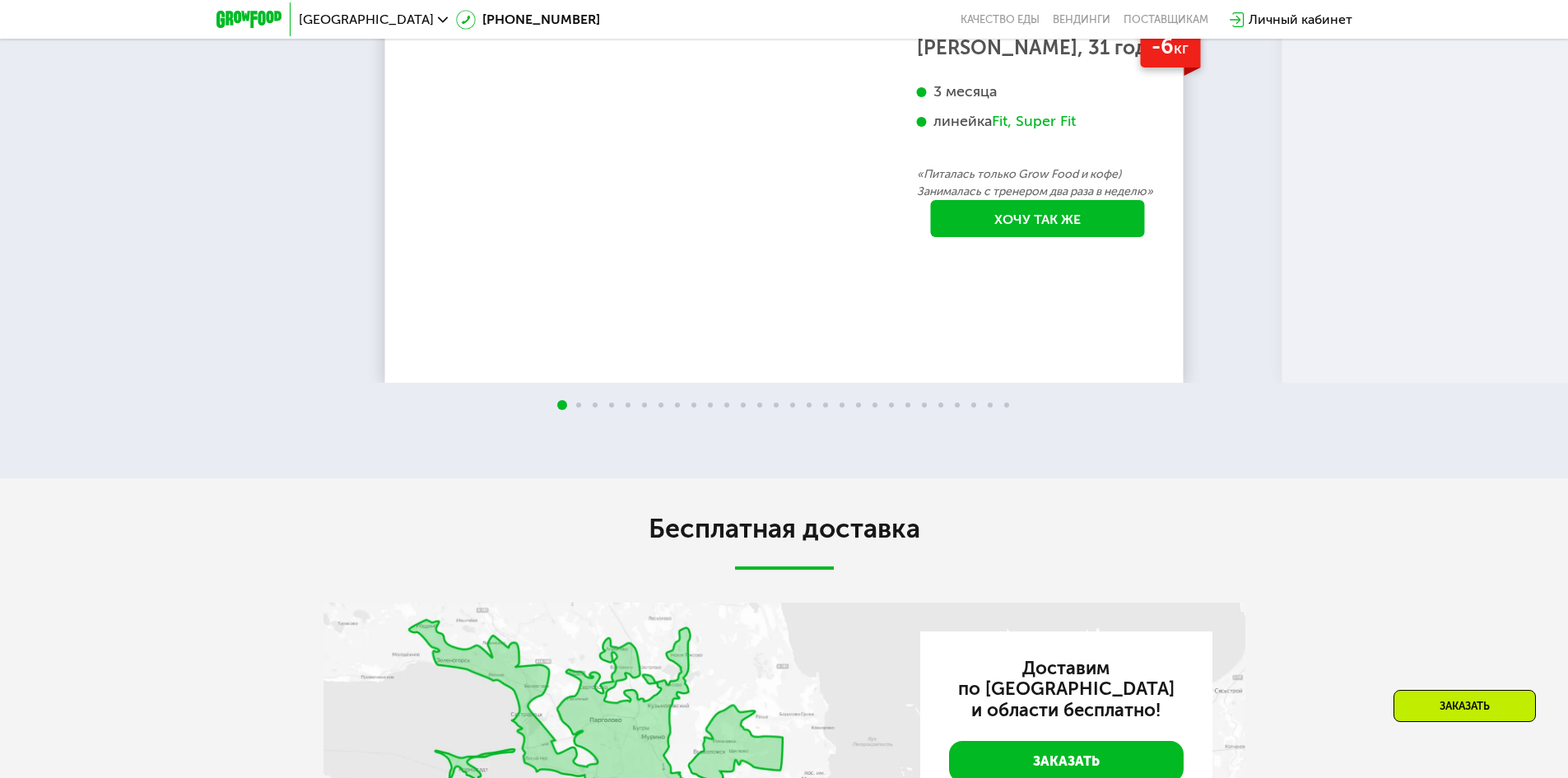
scroll to position [4040, 0]
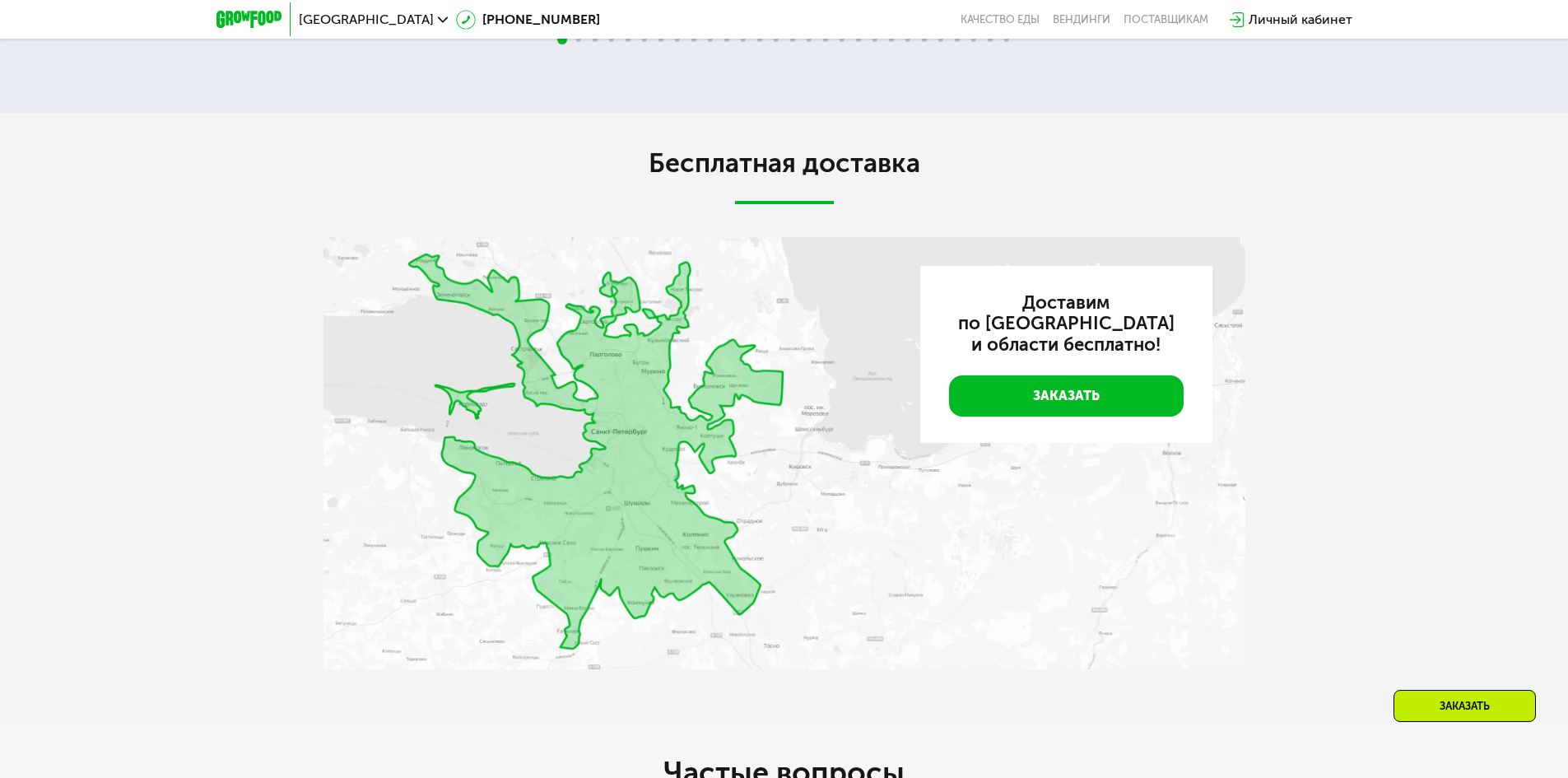
drag, startPoint x: 713, startPoint y: 352, endPoint x: 753, endPoint y: 507, distance: 160.1
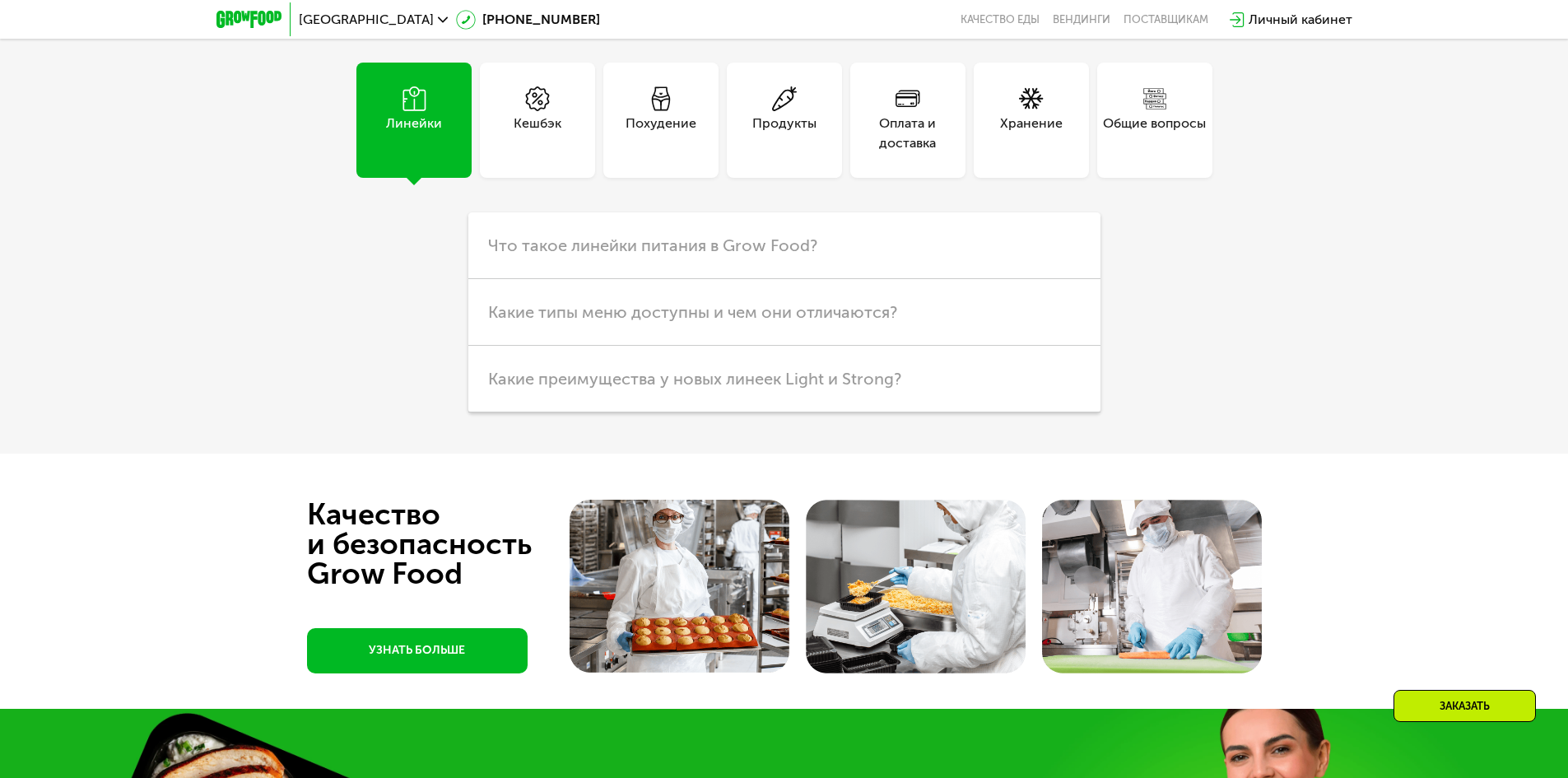
drag, startPoint x: 1391, startPoint y: 496, endPoint x: 1387, endPoint y: 509, distance: 13.6
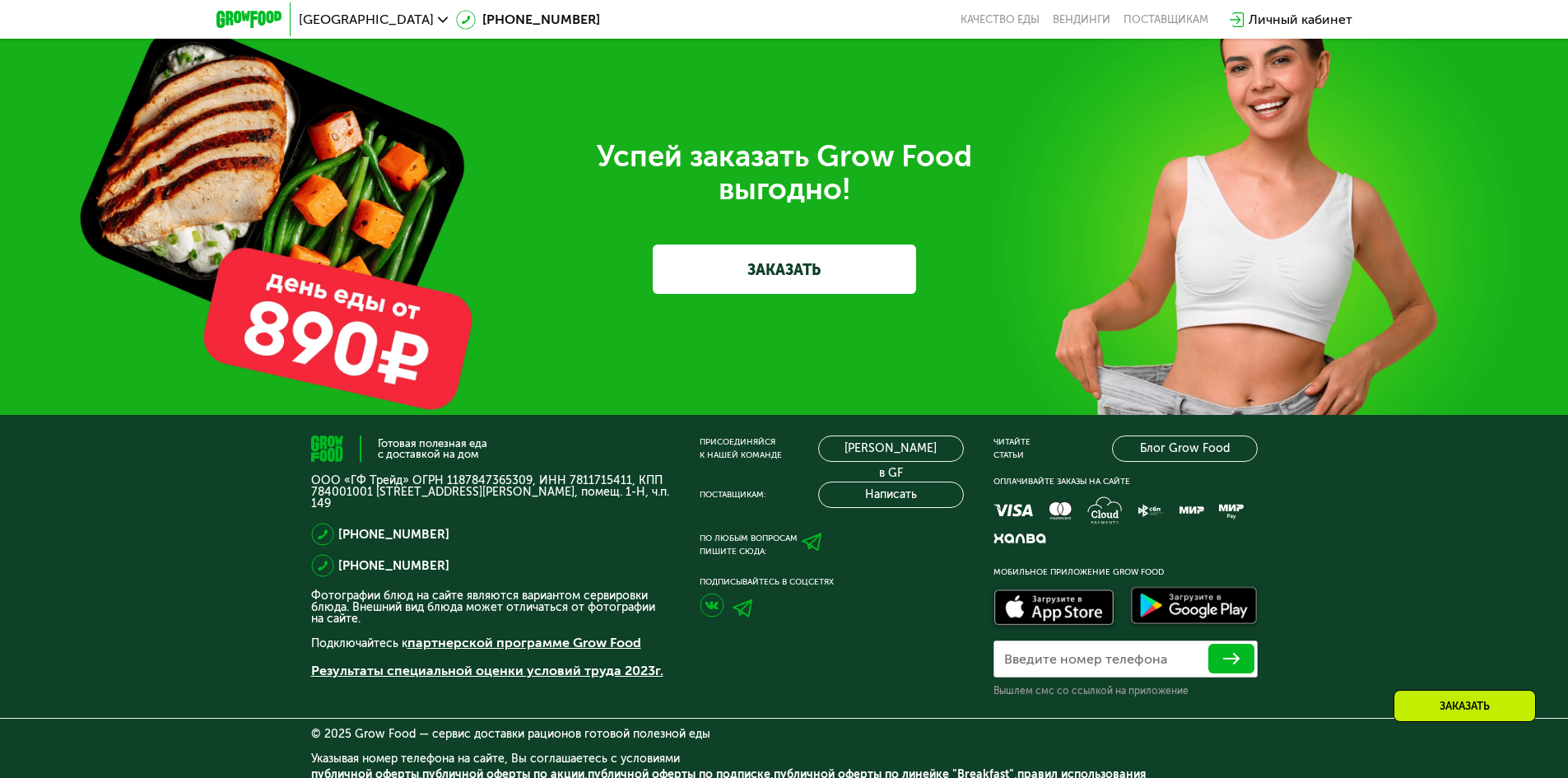
drag, startPoint x: 1392, startPoint y: 511, endPoint x: 1408, endPoint y: 615, distance: 105.2
